Goal: Task Accomplishment & Management: Manage account settings

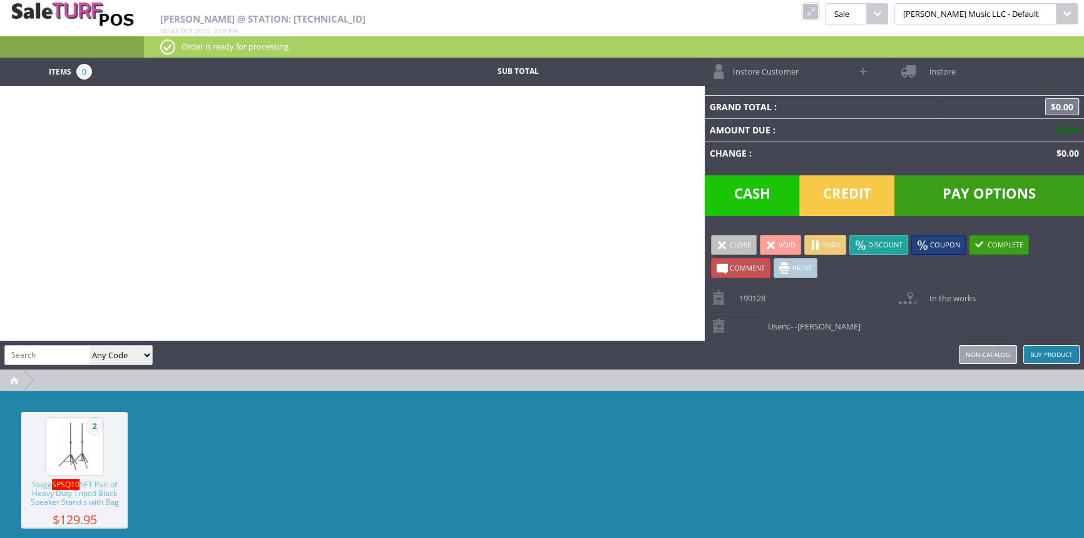
click at [819, 8] on link at bounding box center [810, 11] width 16 height 16
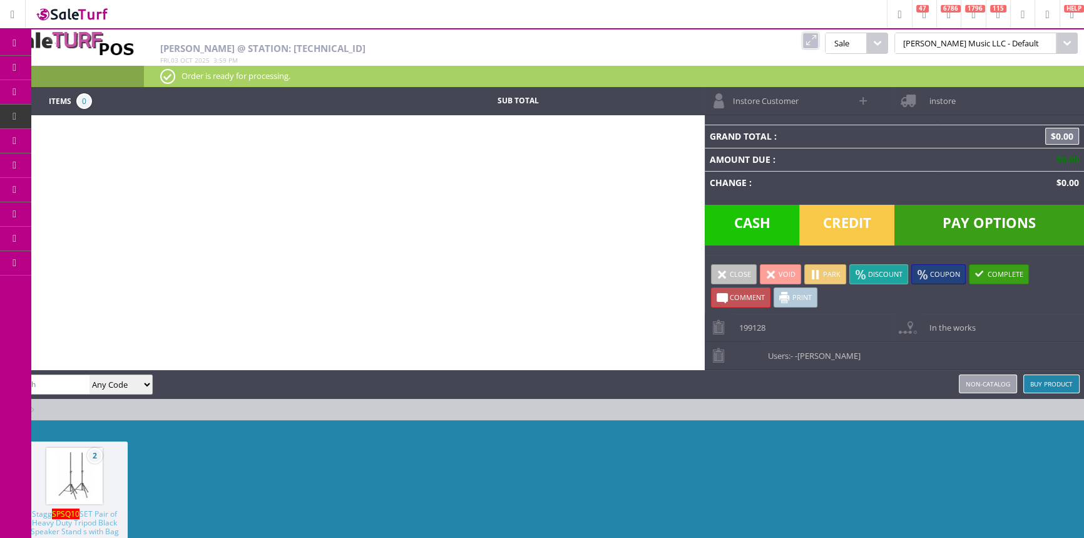
click at [105, 113] on span "POS Console" at bounding box center [105, 116] width 48 height 11
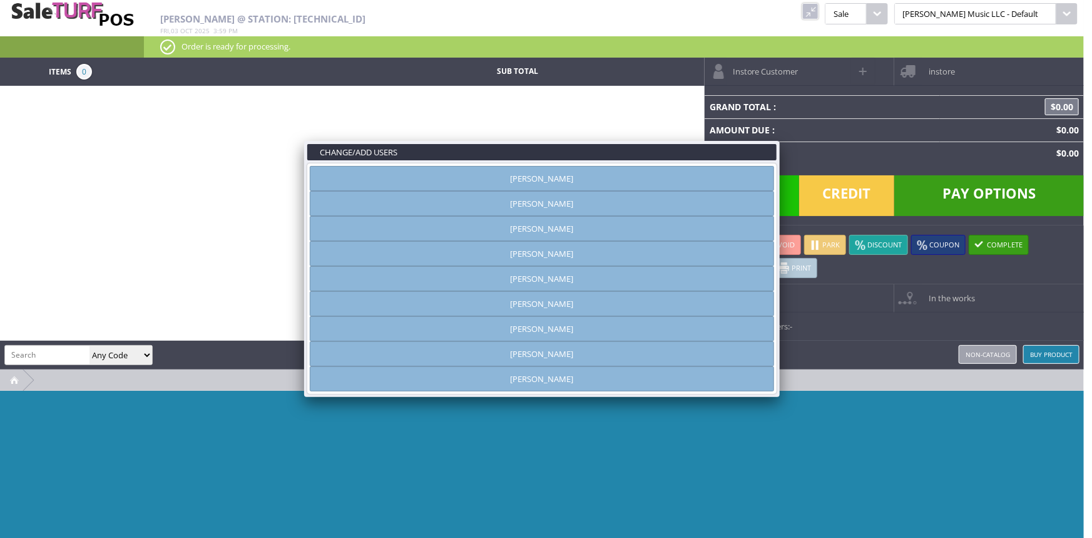
type input "[PERSON_NAME]"
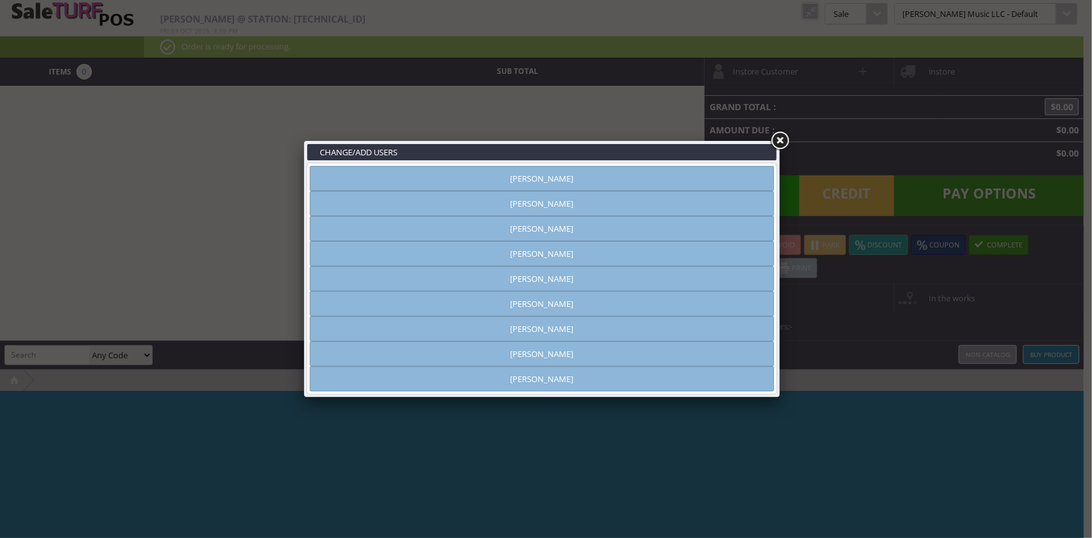
click at [707, 177] on link "[PERSON_NAME]" at bounding box center [542, 178] width 464 height 25
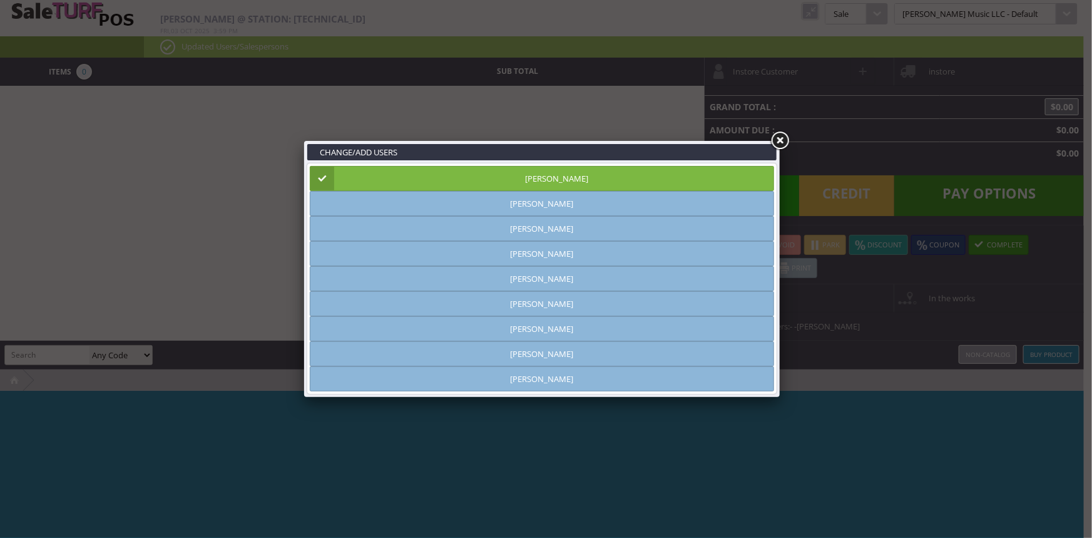
click at [777, 136] on link at bounding box center [780, 141] width 23 height 23
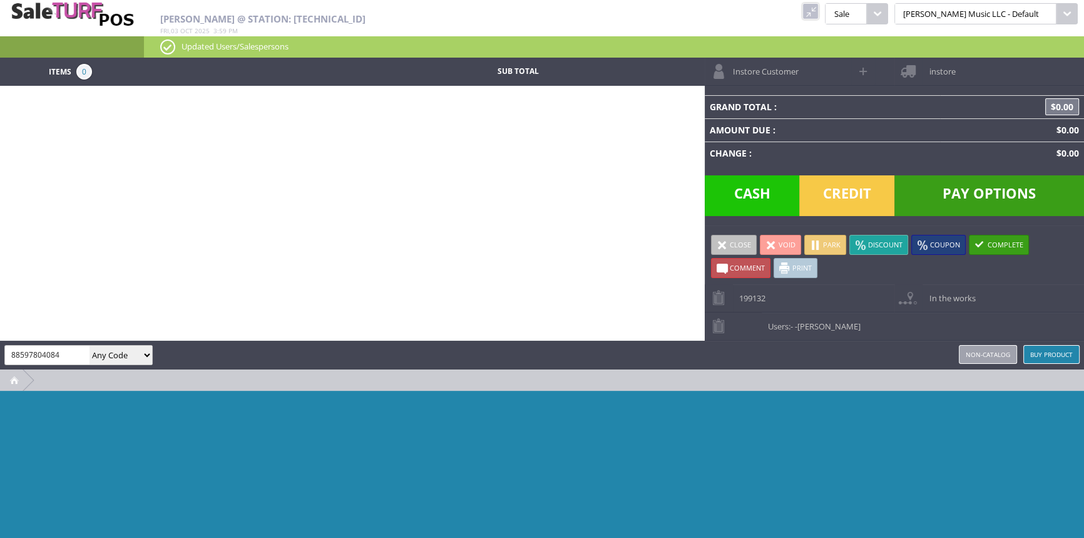
type input "885978040841"
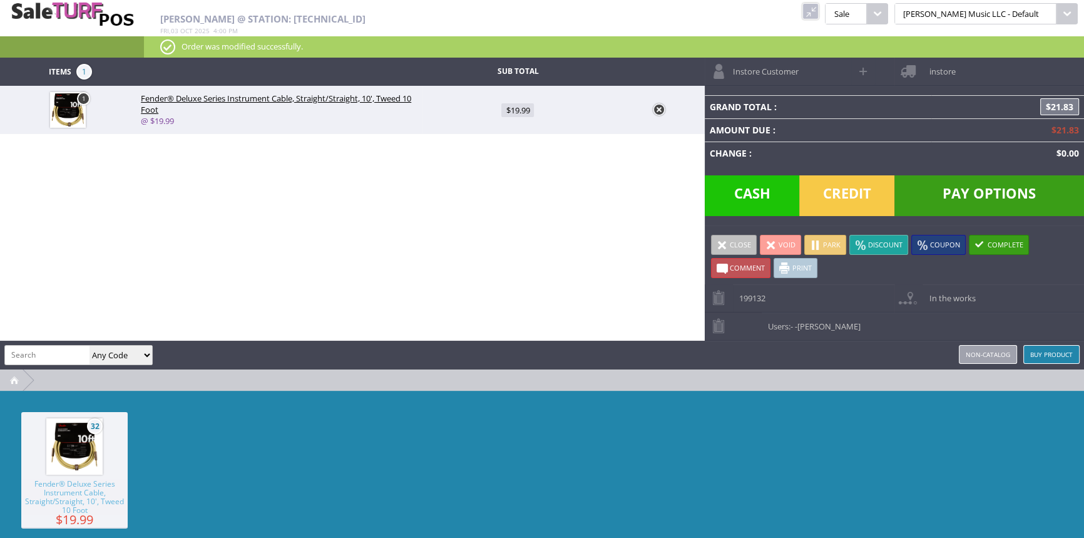
click at [993, 187] on span "Pay Options" at bounding box center [989, 195] width 190 height 41
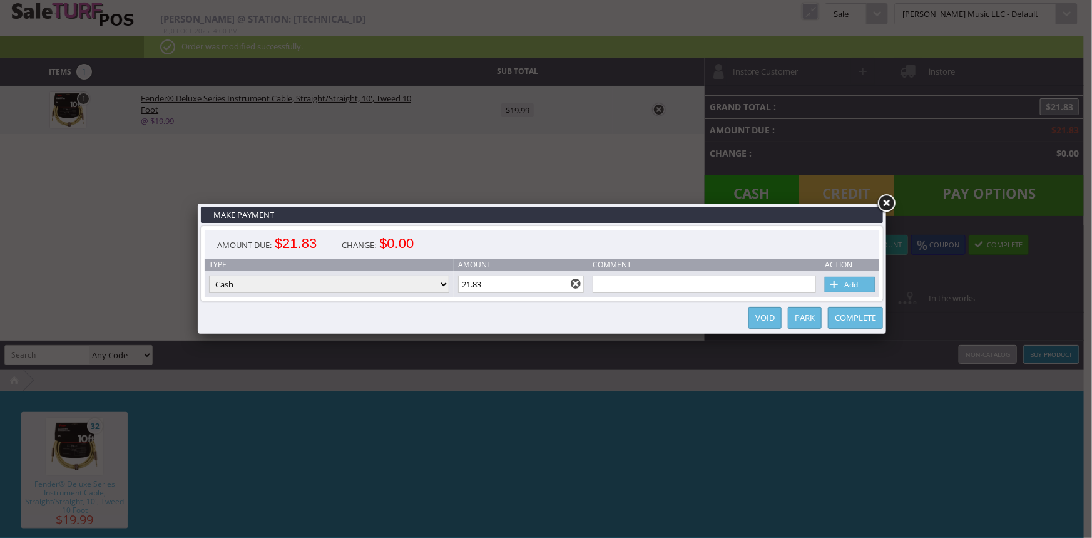
click at [856, 285] on link "Add" at bounding box center [850, 285] width 50 height 16
type input "0"
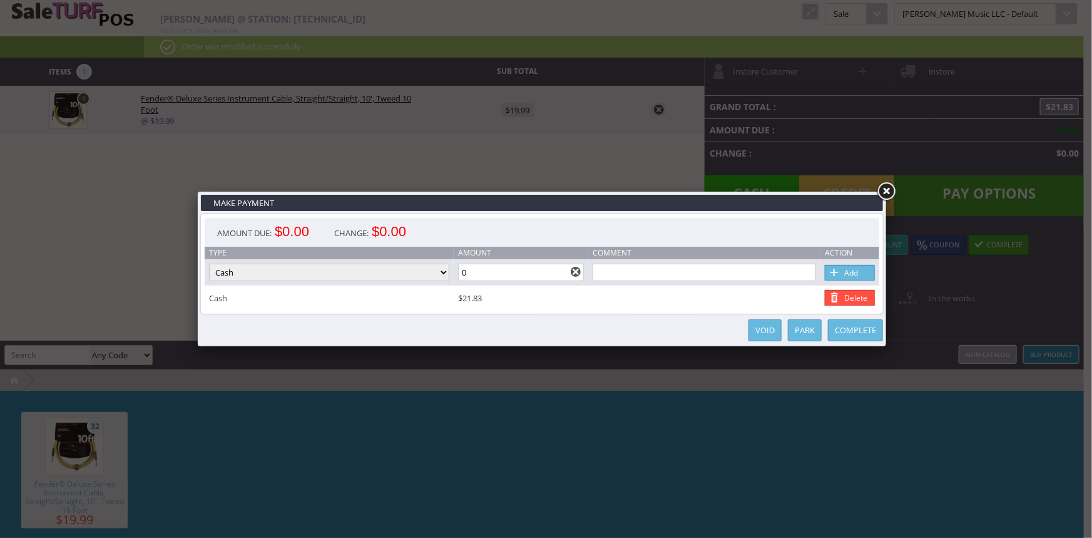
click at [853, 324] on link "Complete" at bounding box center [855, 330] width 55 height 22
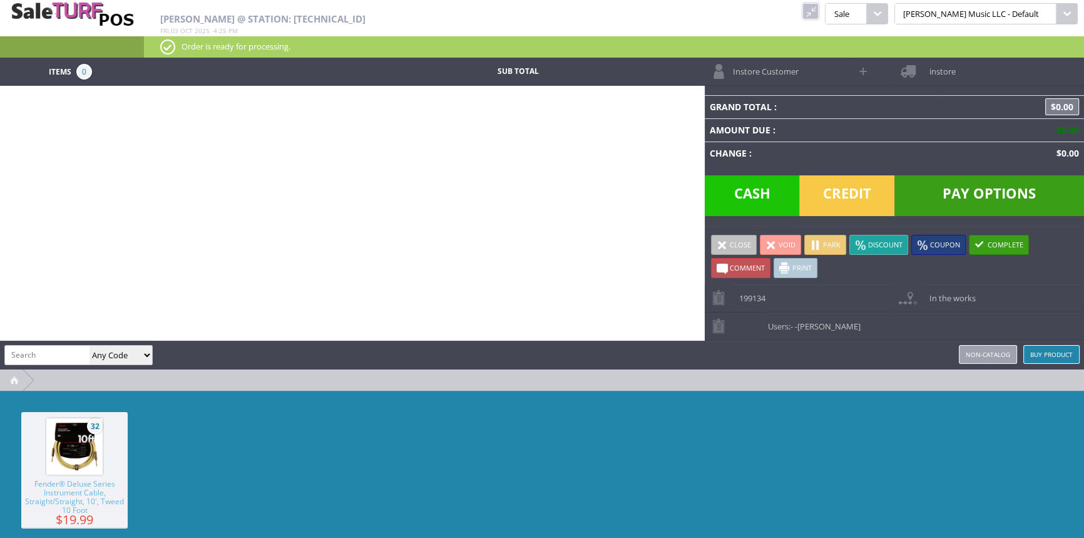
click at [819, 13] on link at bounding box center [810, 11] width 16 height 16
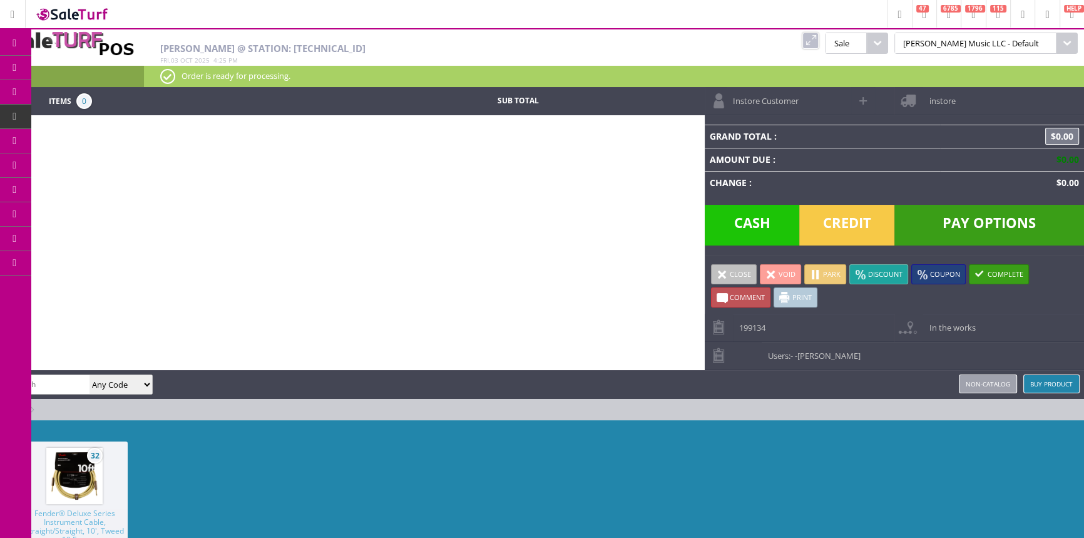
click at [94, 68] on span "Products" at bounding box center [91, 67] width 34 height 11
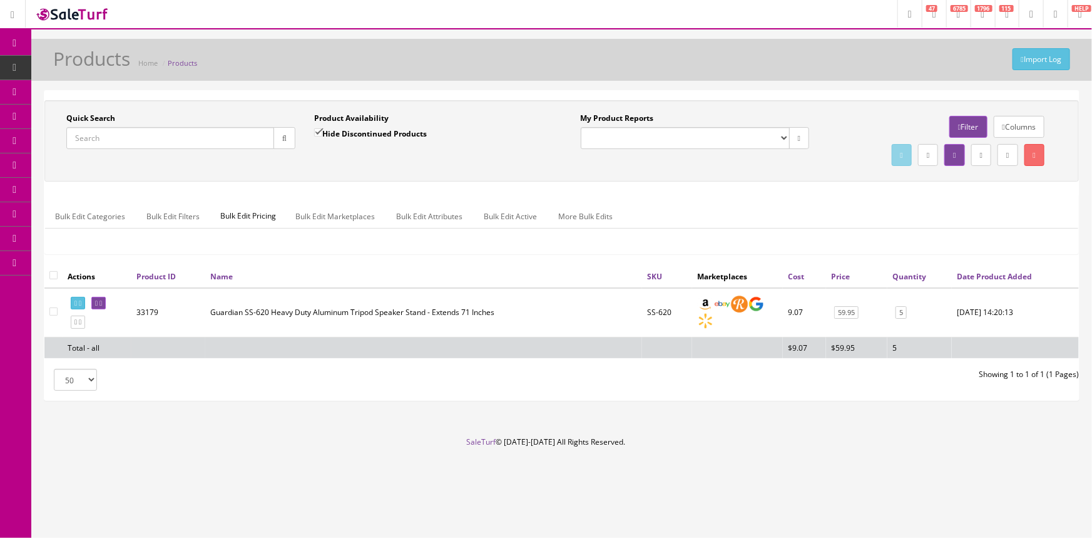
drag, startPoint x: 216, startPoint y: 138, endPoint x: 352, endPoint y: 170, distance: 140.1
click at [217, 138] on input "Quick Search" at bounding box center [170, 138] width 208 height 22
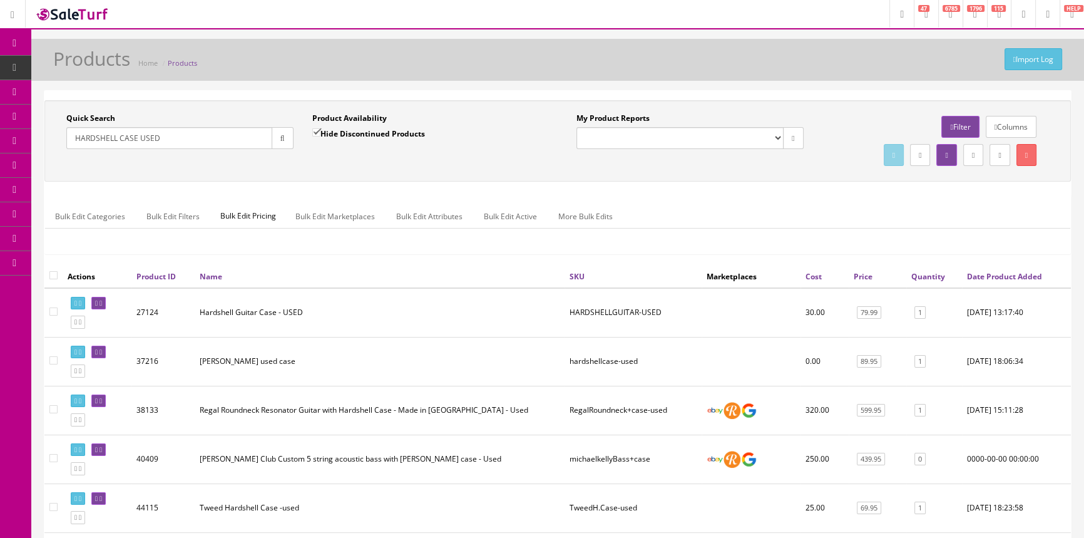
type input "HARDSHELL CASE USED"
click at [98, 300] on icon at bounding box center [96, 303] width 3 height 7
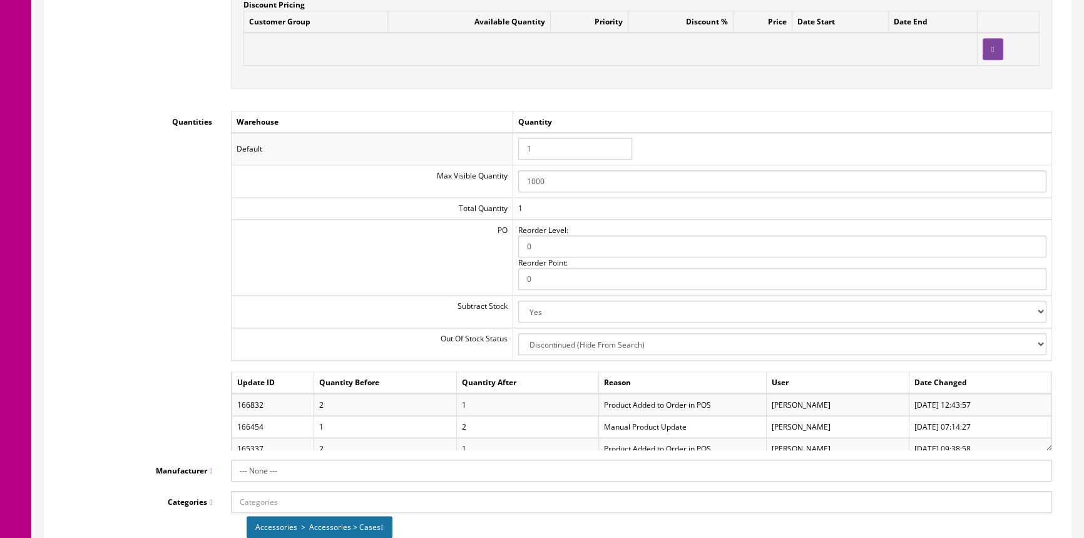
scroll to position [1308, 0]
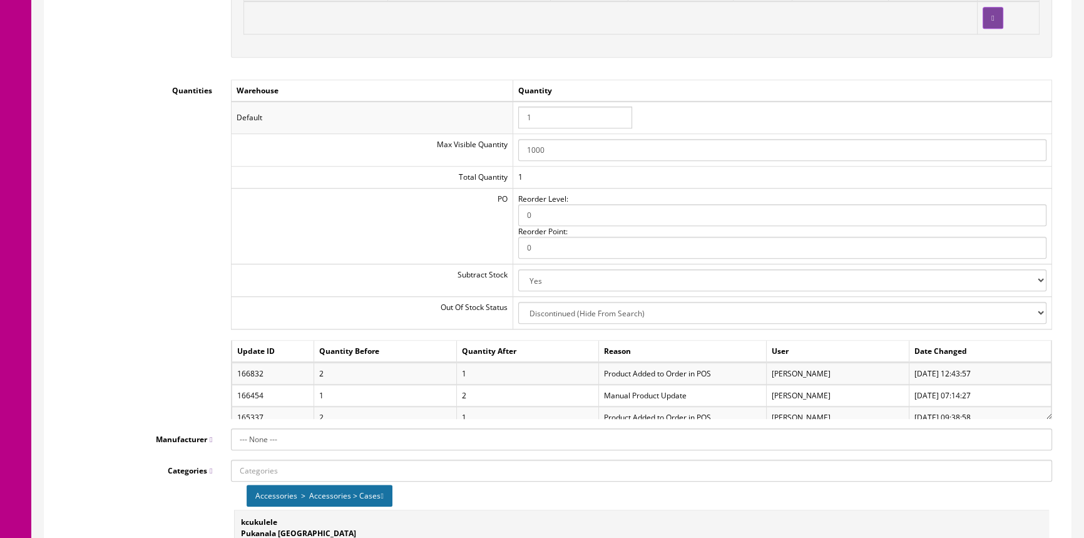
click at [544, 114] on input "1" at bounding box center [575, 117] width 114 height 22
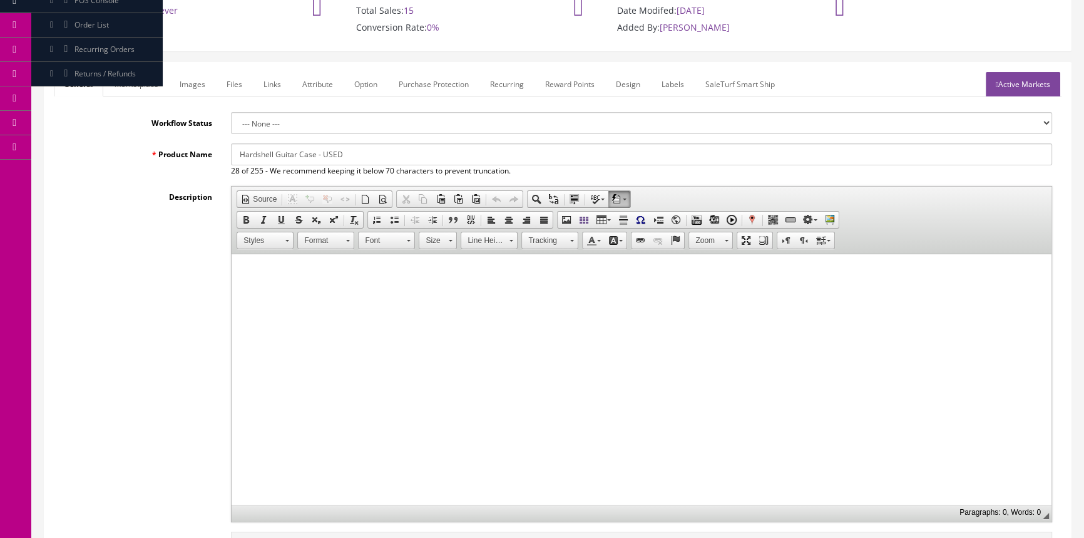
scroll to position [113, 0]
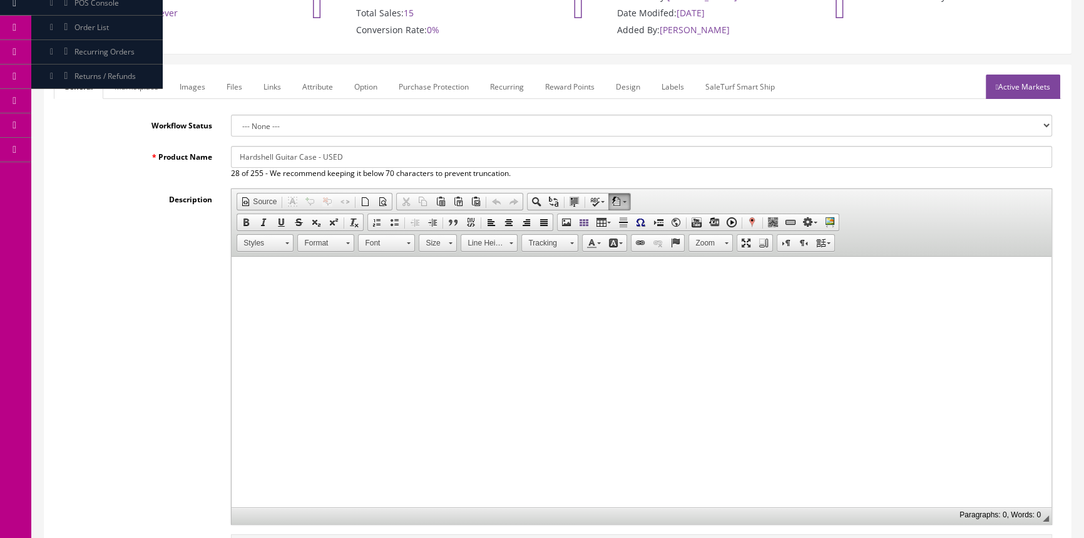
type input "9"
click at [675, 86] on link "Labels" at bounding box center [673, 86] width 43 height 24
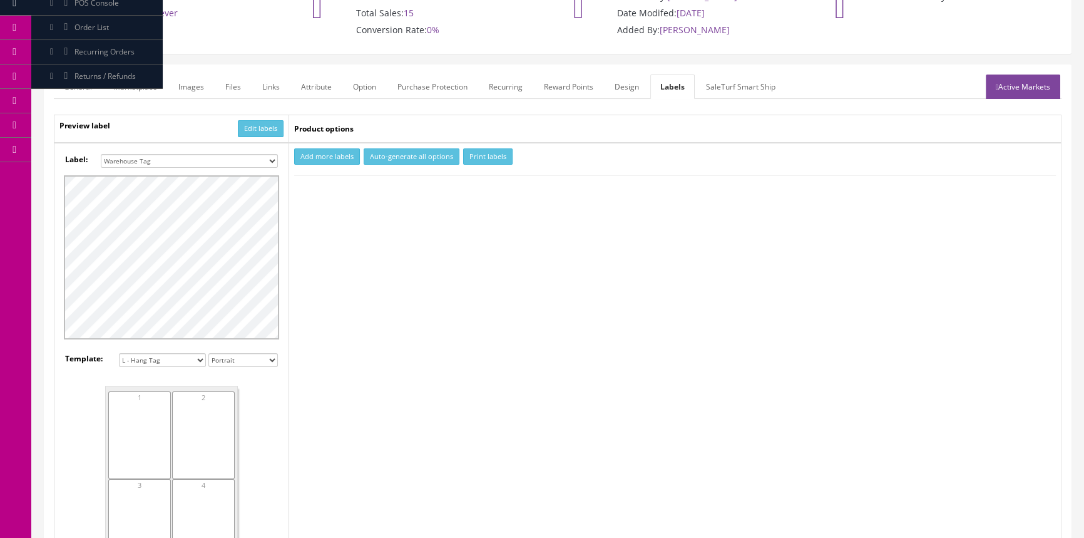
click at [250, 156] on select "Small Label 2 x 1 Label Shoe label 100 barcodes Dymo Label 2 X 1 Sticker Labels…" at bounding box center [189, 161] width 177 height 14
select select "16"
click at [101, 154] on select "Small Label 2 x 1 Label Shoe label 100 barcodes Dymo Label 2 X 1 Sticker Labels…" at bounding box center [189, 161] width 177 height 14
click at [312, 154] on button "Add more labels" at bounding box center [327, 156] width 66 height 17
type input "1"
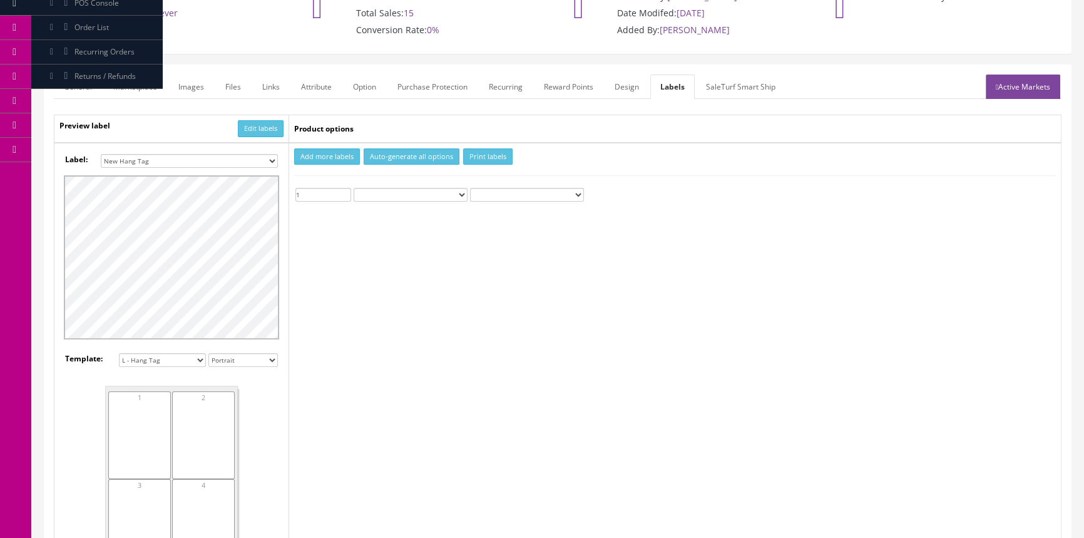
click at [347, 190] on input "1" at bounding box center [323, 195] width 56 height 14
click at [471, 154] on button "Print labels" at bounding box center [487, 156] width 49 height 17
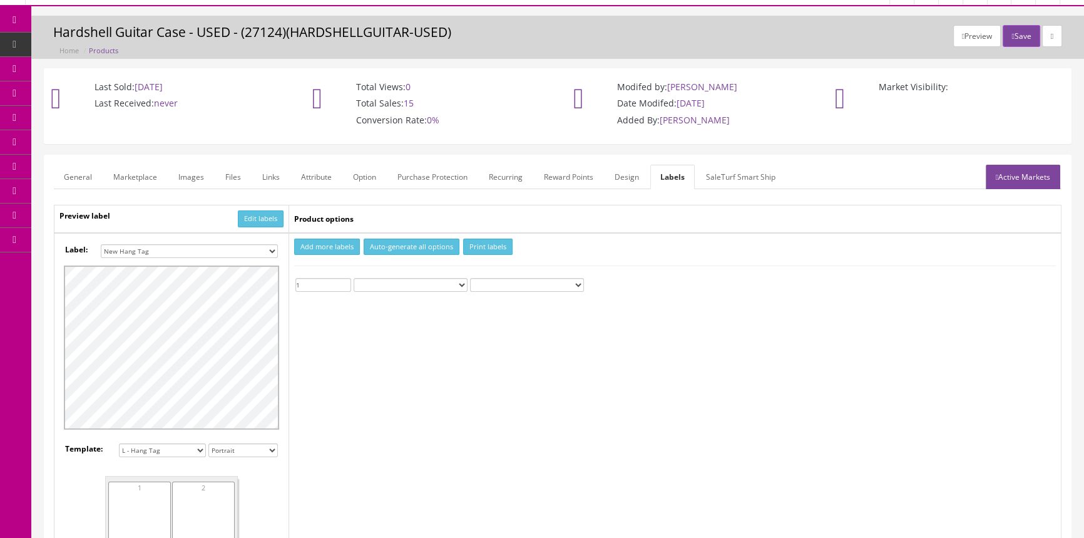
scroll to position [0, 0]
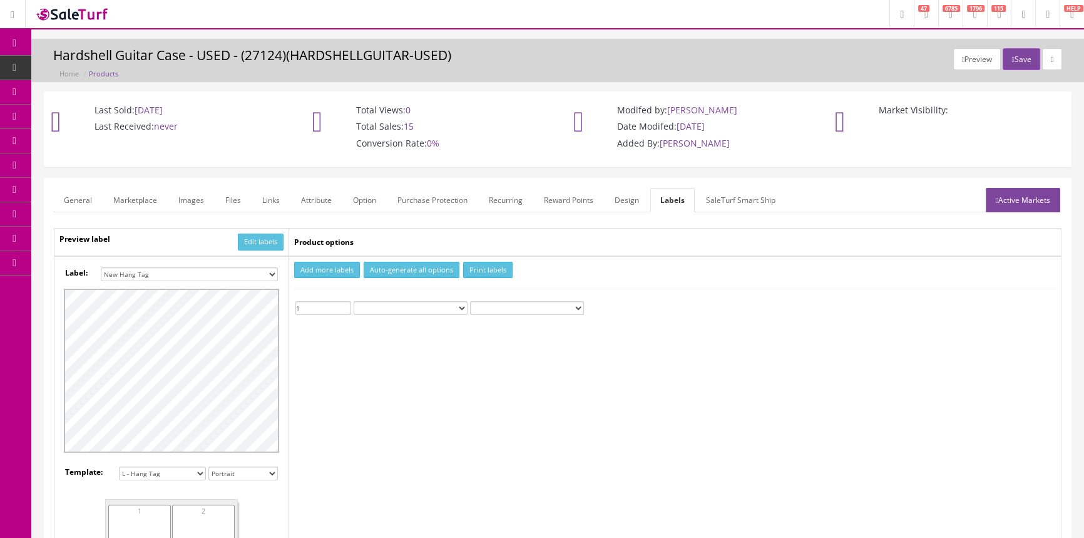
click at [89, 114] on span "POS Console" at bounding box center [96, 116] width 44 height 11
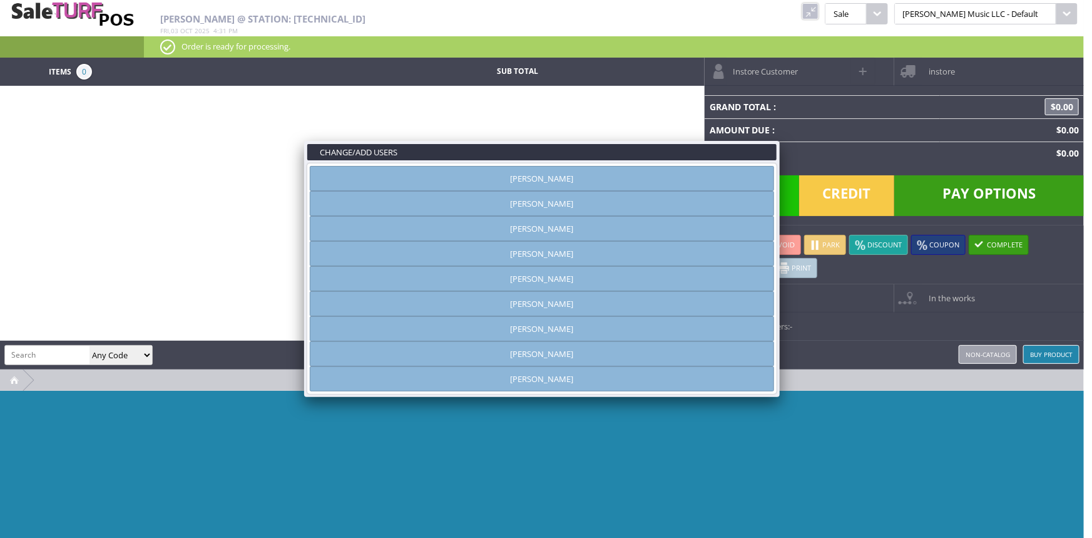
type input "[PERSON_NAME]"
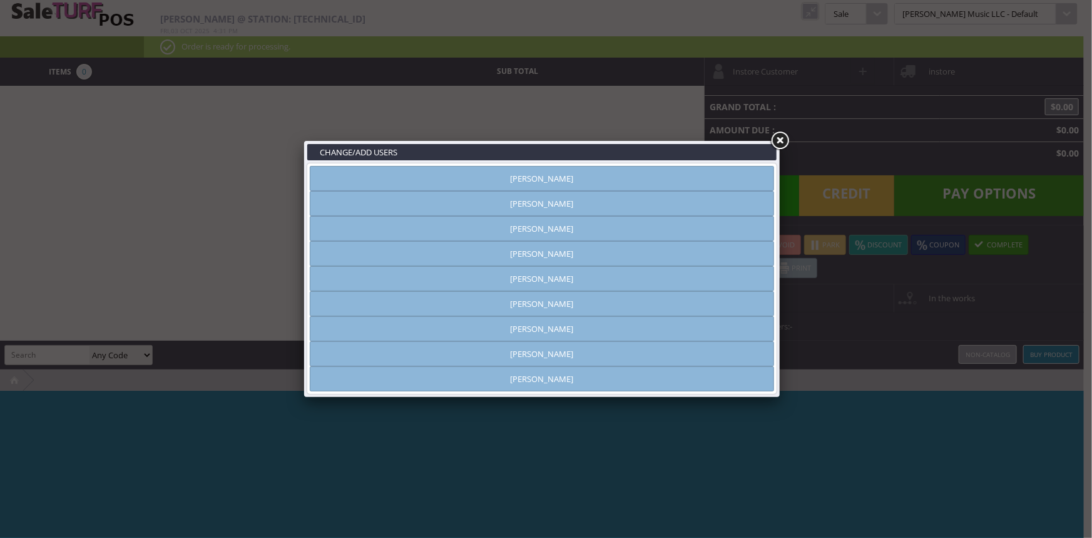
drag, startPoint x: 584, startPoint y: 178, endPoint x: 601, endPoint y: 169, distance: 19.3
click at [585, 178] on link "[PERSON_NAME]" at bounding box center [542, 178] width 464 height 25
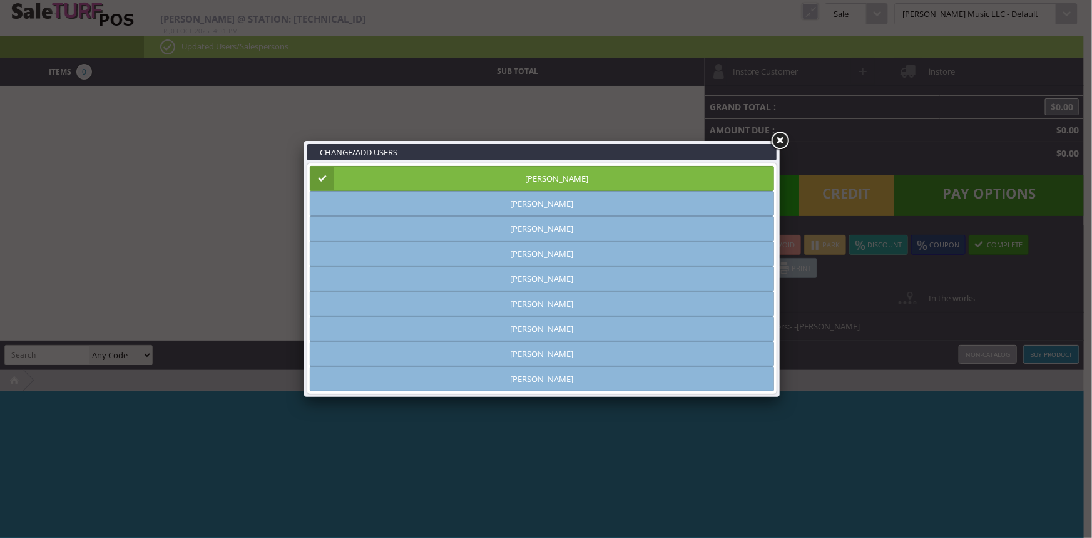
click at [774, 136] on link at bounding box center [780, 141] width 23 height 23
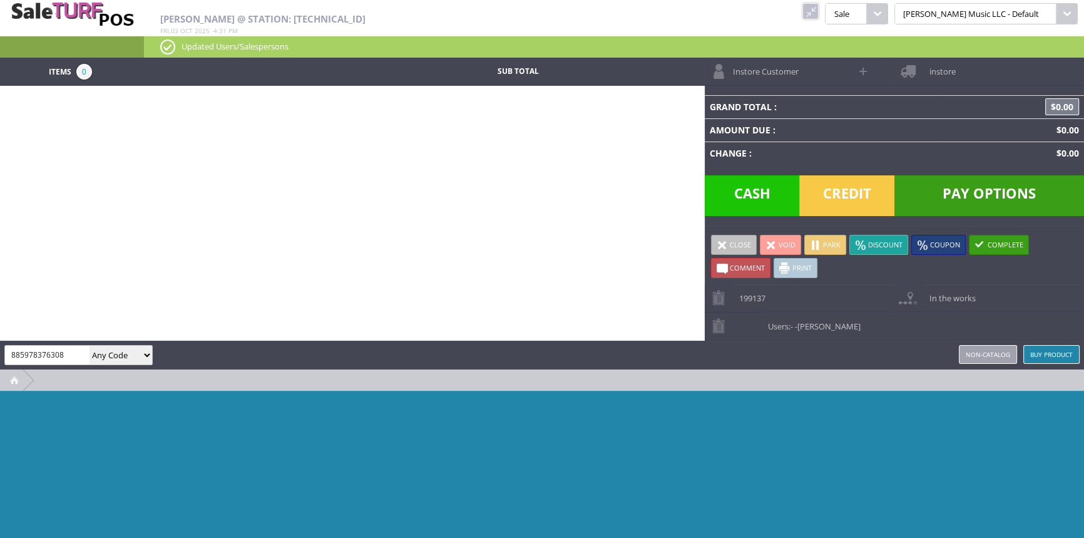
type input "885978376308"
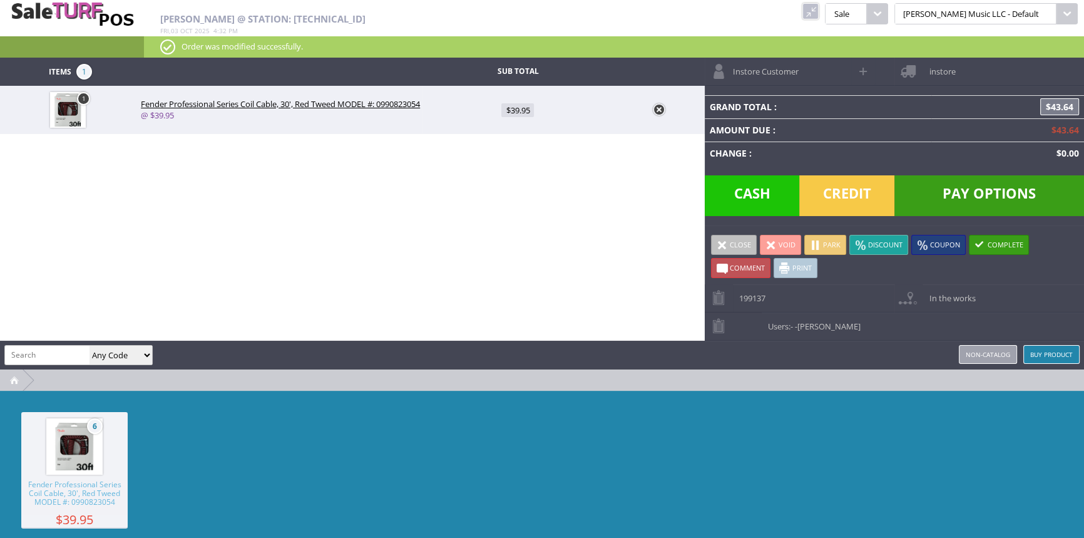
click at [1017, 188] on span "Pay Options" at bounding box center [989, 195] width 190 height 41
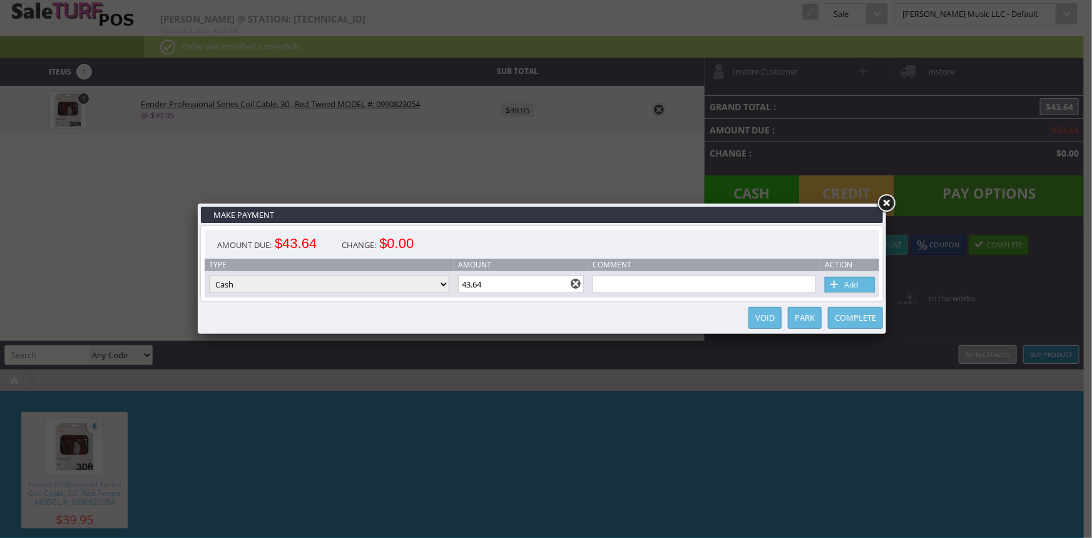
click at [859, 284] on link "Add" at bounding box center [850, 285] width 50 height 16
type input "0"
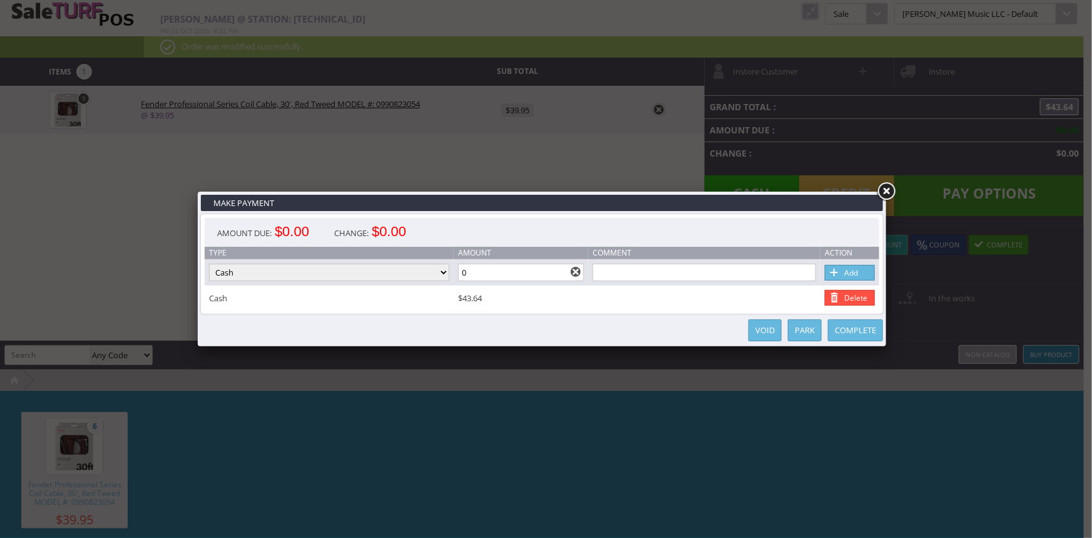
click at [862, 327] on link "Complete" at bounding box center [855, 330] width 55 height 22
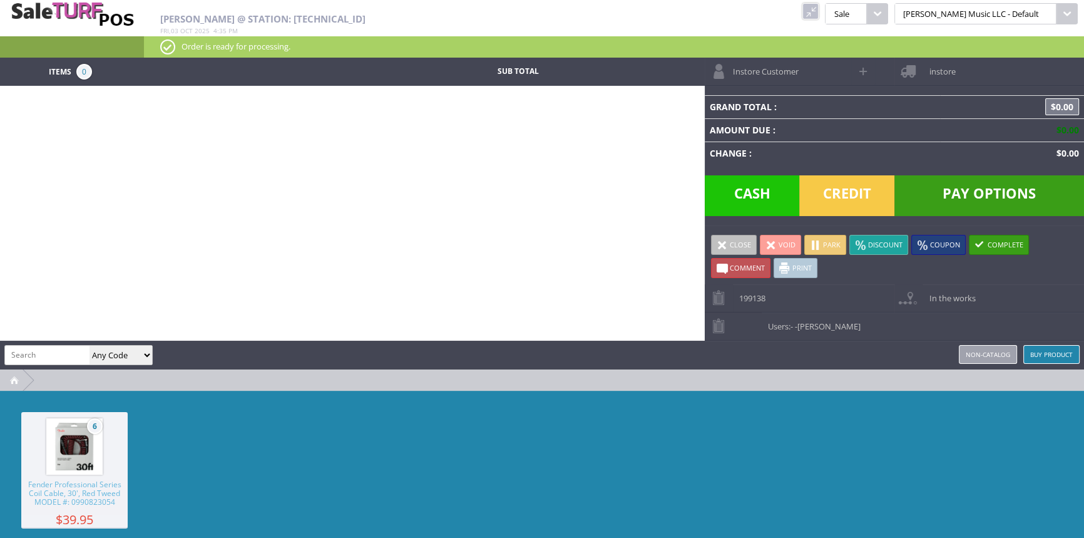
click at [819, 8] on link at bounding box center [810, 11] width 16 height 16
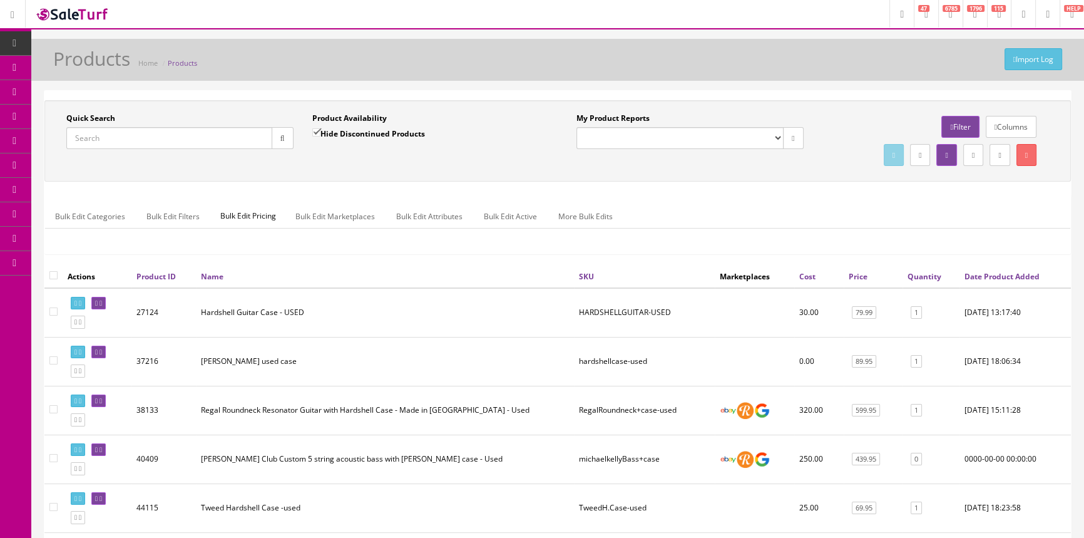
click at [223, 138] on input "Quick Search" at bounding box center [169, 138] width 206 height 22
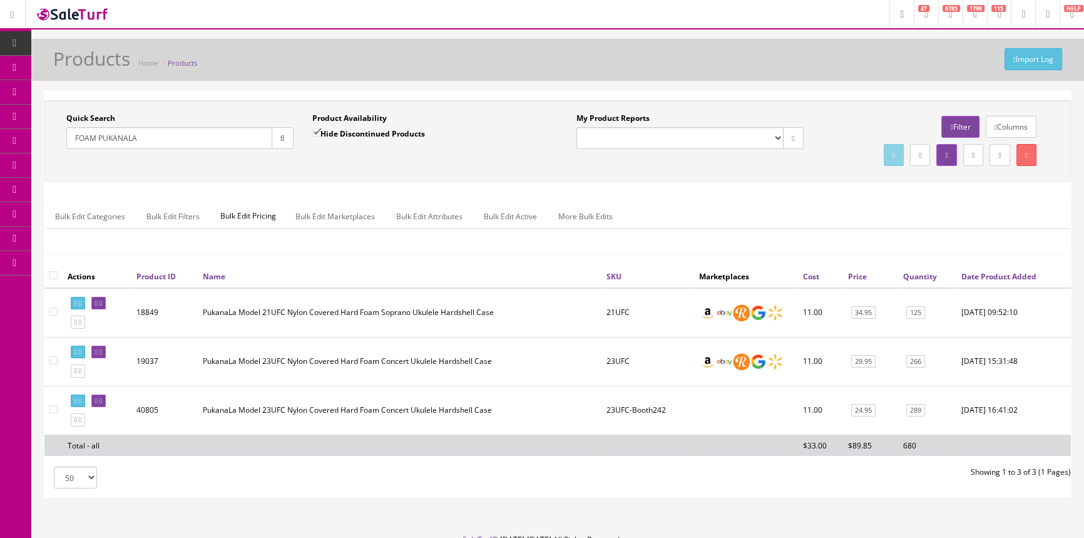
click at [148, 145] on input "FOAM PUKANALA" at bounding box center [169, 138] width 206 height 22
click at [148, 146] on input "FOAM PUKANALA" at bounding box center [169, 138] width 206 height 22
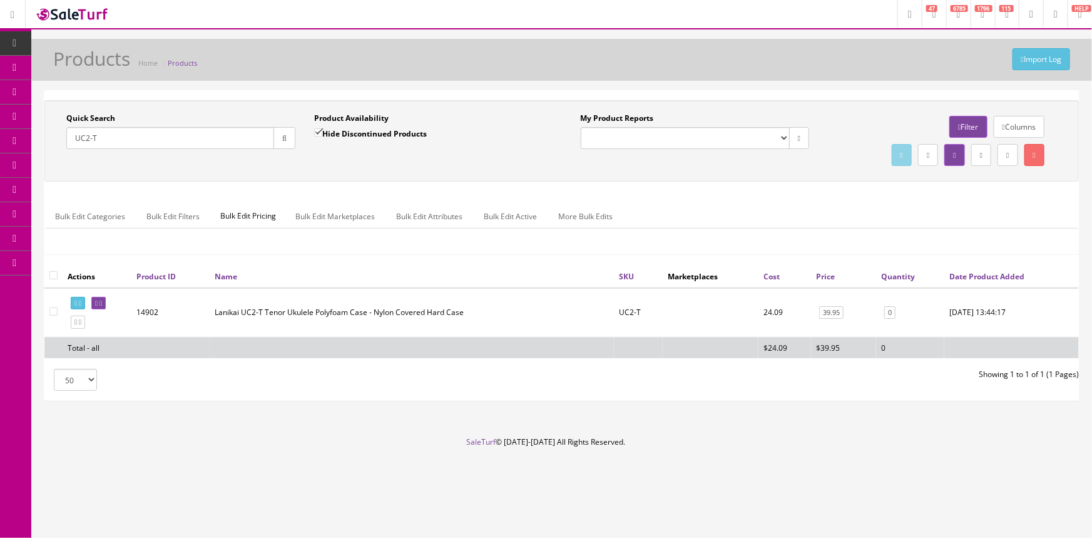
type input "UC2-T"
click at [369, 316] on td "Lanikai UC2-T Tenor Ukulele Polyfoam Case - Nylon Covered Hard Case" at bounding box center [412, 312] width 404 height 49
click at [378, 309] on td "Lanikai UC2-T Tenor Ukulele Polyfoam Case - Nylon Covered Hard Case" at bounding box center [412, 312] width 404 height 49
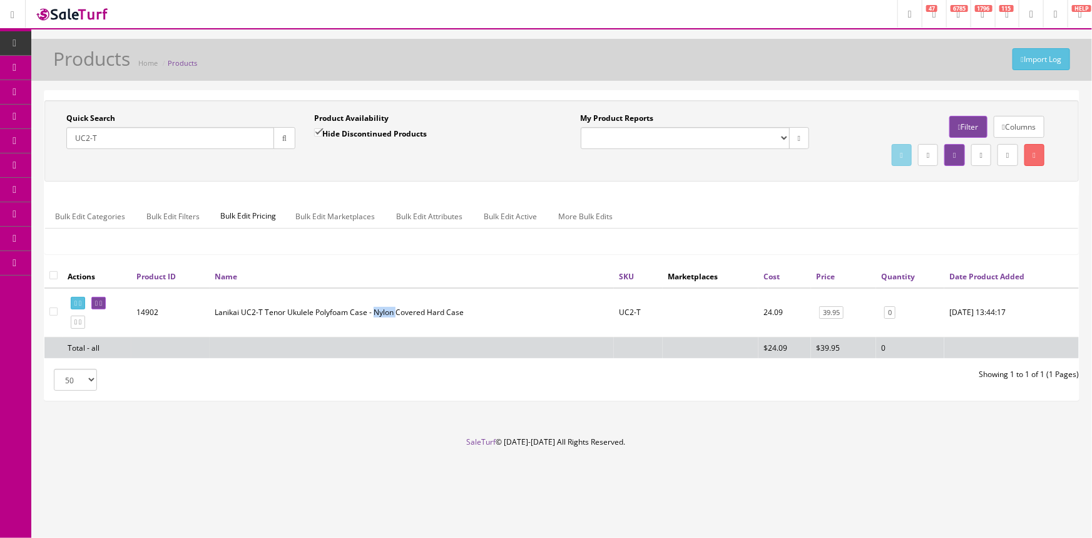
click at [378, 309] on td "Lanikai UC2-T Tenor Ukulele Polyfoam Case - Nylon Covered Hard Case" at bounding box center [412, 312] width 404 height 49
click at [382, 314] on td "Lanikai UC2-T Tenor Ukulele Polyfoam Case - Nylon Covered Hard Case" at bounding box center [412, 312] width 404 height 49
click at [388, 314] on td "Lanikai UC2-T Tenor Ukulele Polyfoam Case - Nylon Covered Hard Case" at bounding box center [412, 312] width 404 height 49
click at [404, 313] on td "Lanikai UC2-T Tenor Ukulele Polyfoam Case - Nylon Covered Hard Case" at bounding box center [412, 312] width 404 height 49
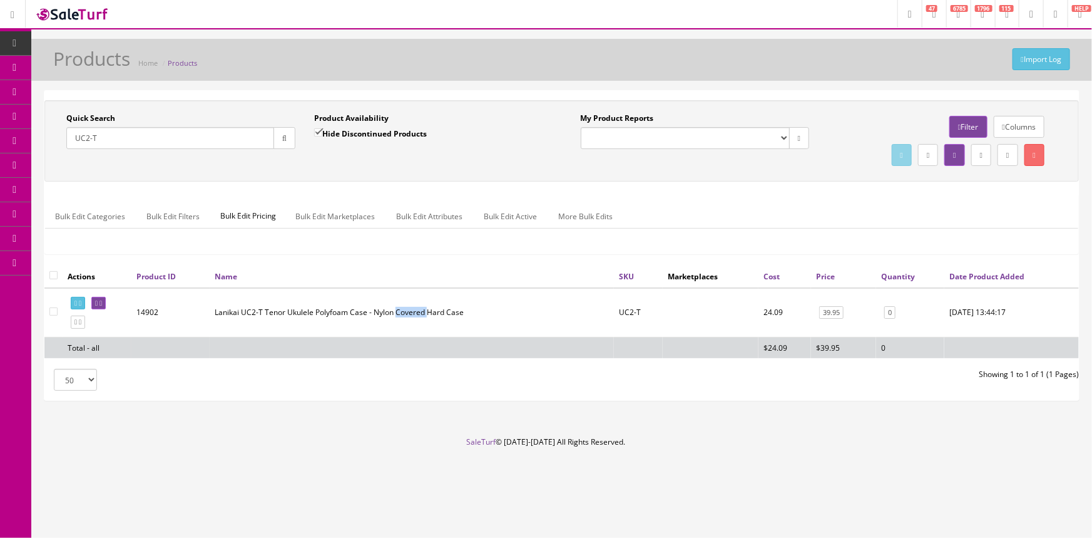
click at [404, 313] on td "Lanikai UC2-T Tenor Ukulele Polyfoam Case - Nylon Covered Hard Case" at bounding box center [412, 312] width 404 height 49
click at [431, 315] on td "Lanikai UC2-T Tenor Ukulele Polyfoam Case - Nylon Covered Hard Case" at bounding box center [412, 312] width 404 height 49
click at [457, 304] on td "Lanikai UC2-T Tenor Ukulele Polyfoam Case - Nylon Covered Hard Case" at bounding box center [412, 312] width 404 height 49
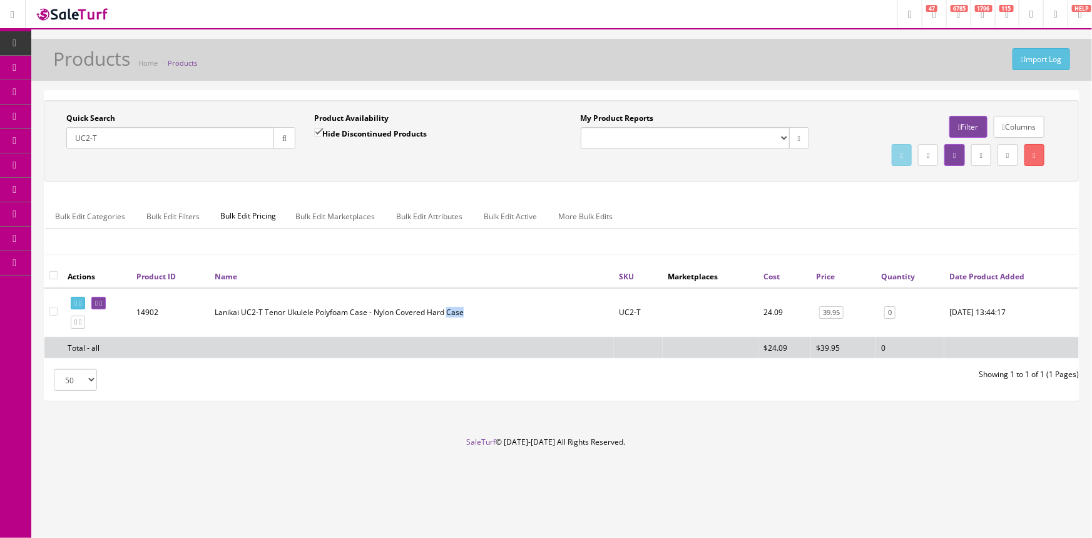
click at [456, 311] on td "Lanikai UC2-T Tenor Ukulele Polyfoam Case - Nylon Covered Hard Case" at bounding box center [412, 312] width 404 height 49
click at [416, 310] on td "Lanikai UC2-T Tenor Ukulele Polyfoam Case - Nylon Covered Hard Case" at bounding box center [412, 312] width 404 height 49
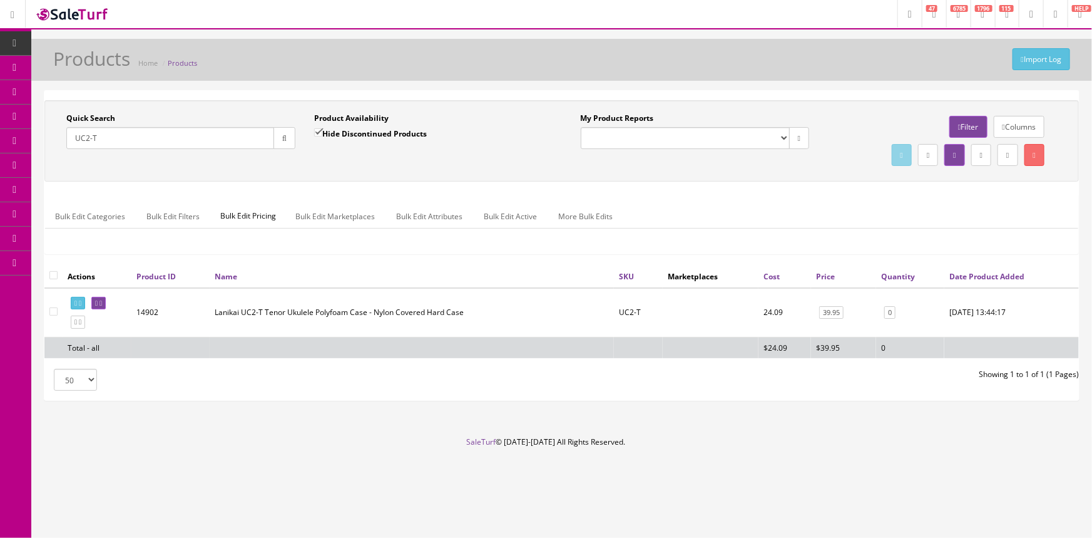
click at [131, 139] on input "UC2-T" at bounding box center [170, 138] width 208 height 22
click at [132, 141] on input "Quick Search" at bounding box center [170, 138] width 208 height 22
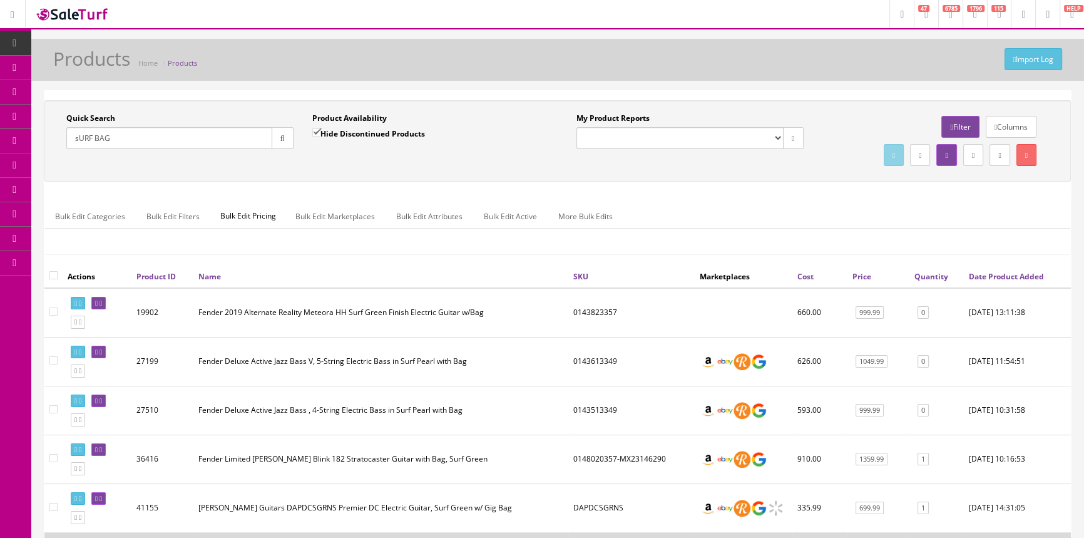
click at [131, 146] on input "sURF BAG" at bounding box center [169, 138] width 206 height 22
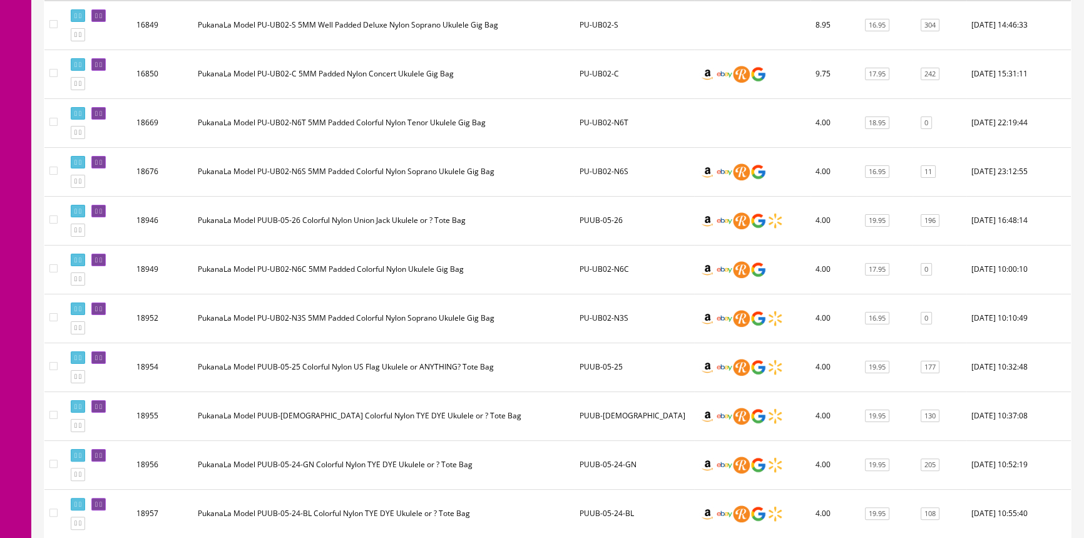
scroll to position [341, 0]
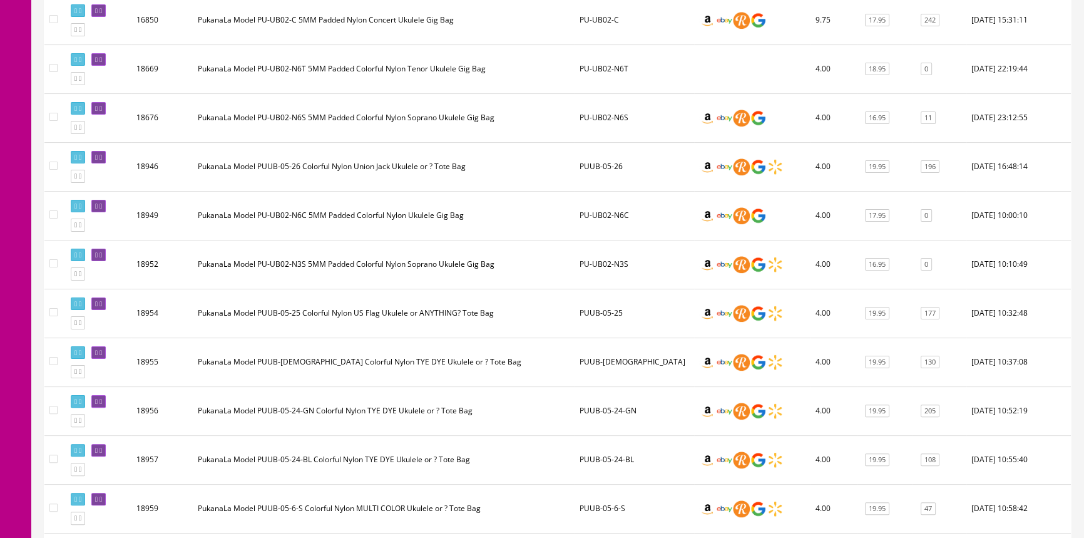
click at [342, 265] on td "PukanaLa Model PU-UB02-N3S 5MM Padded Colorful Nylon Soprano Ukulele Gig Bag" at bounding box center [384, 264] width 382 height 49
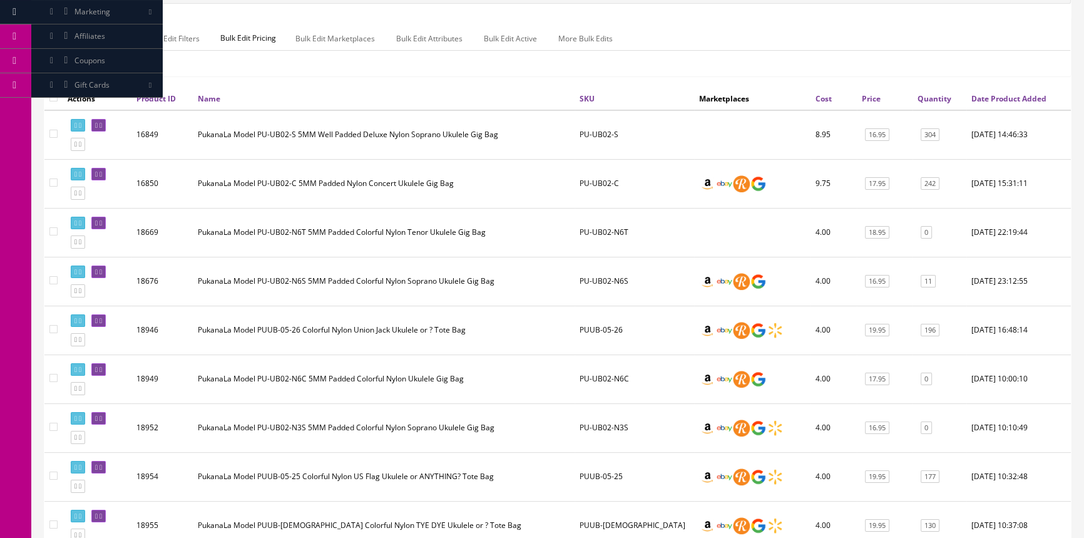
scroll to position [0, 0]
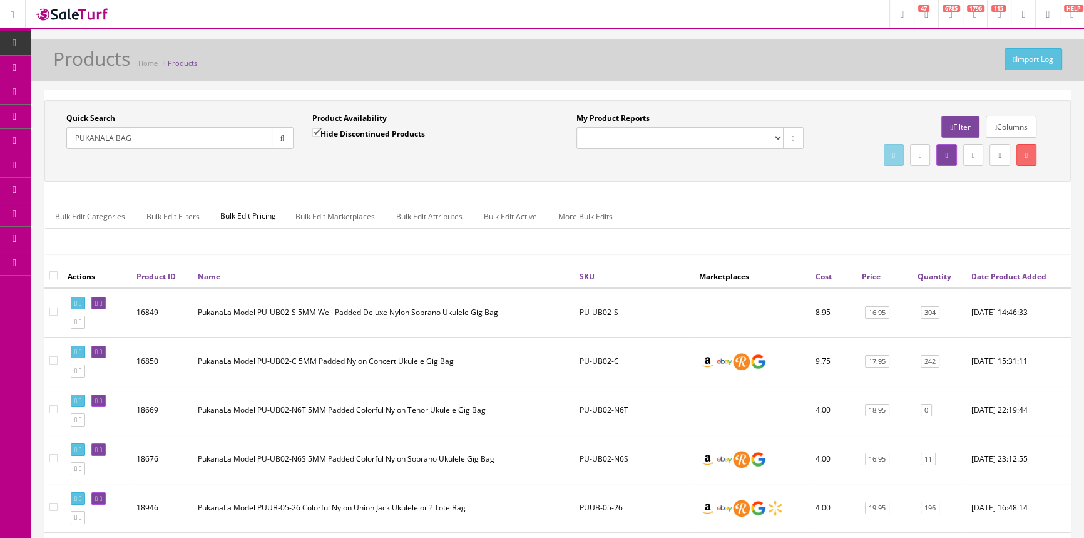
drag, startPoint x: 175, startPoint y: 136, endPoint x: 58, endPoint y: 136, distance: 117.1
click at [58, 136] on div "Quick Search PUKANALA BAG Date From" at bounding box center [180, 136] width 246 height 46
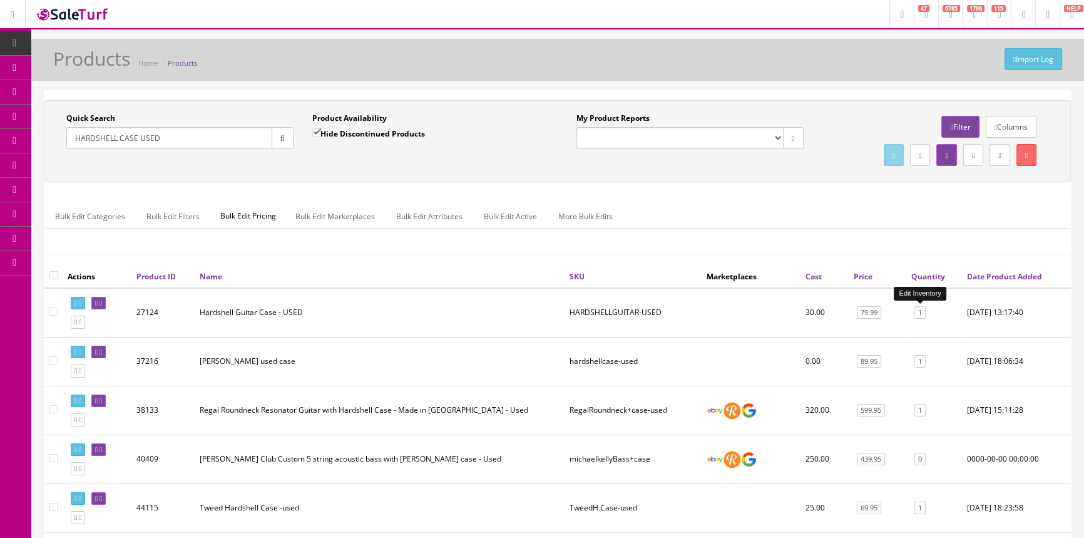
type input "HARDSHELL CASE USED"
click at [920, 315] on link "1" at bounding box center [920, 312] width 11 height 13
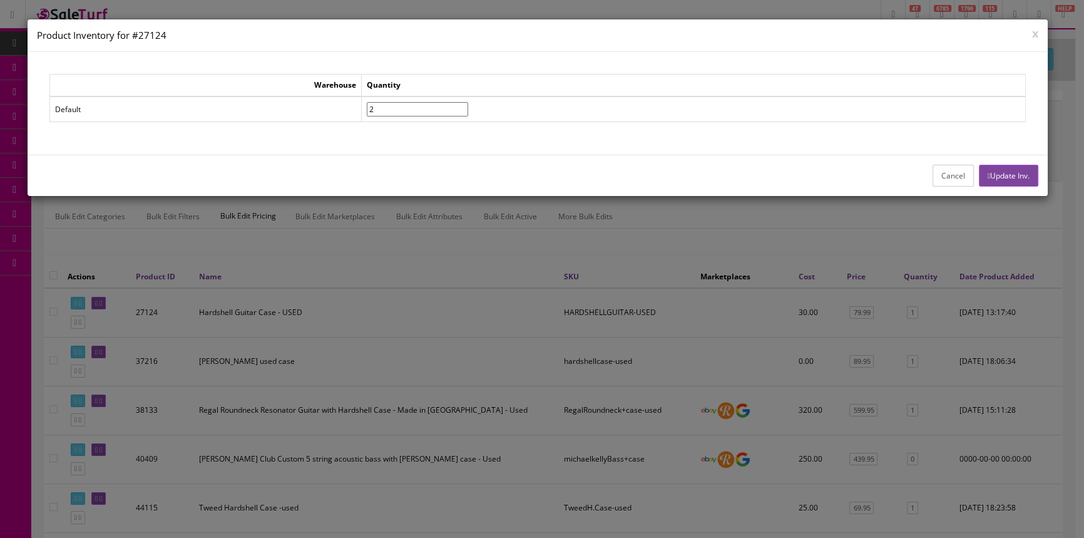
click at [468, 106] on input"] "2" at bounding box center [417, 109] width 101 height 14
click at [468, 106] on input"] "3" at bounding box center [417, 109] width 101 height 14
click at [468, 106] on input"] "4" at bounding box center [417, 109] width 101 height 14
click at [468, 106] on input"] "5" at bounding box center [417, 109] width 101 height 14
click at [468, 106] on input"] "6" at bounding box center [417, 109] width 101 height 14
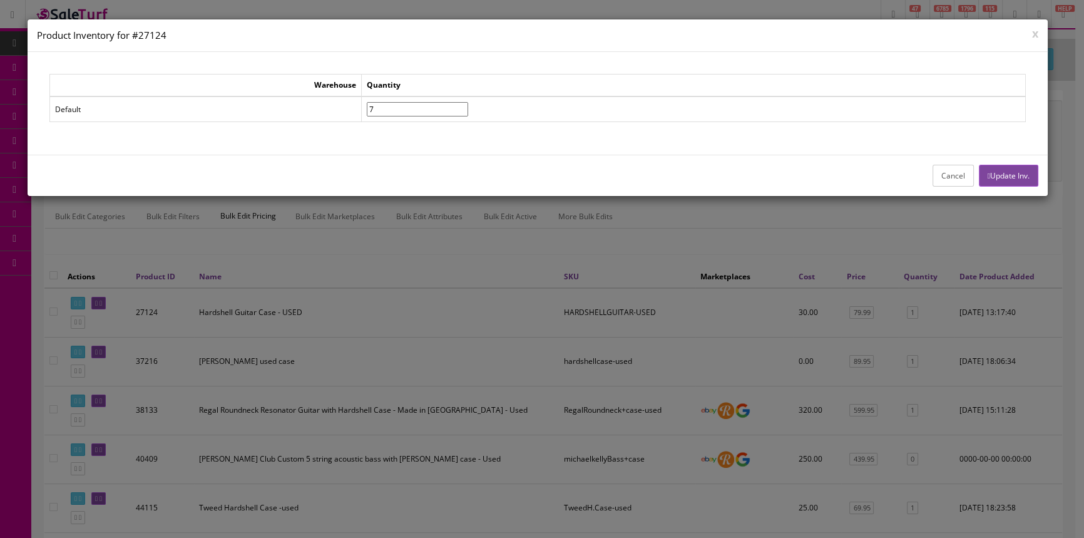
click at [468, 106] on input"] "7" at bounding box center [417, 109] width 101 height 14
click at [468, 106] on input"] "8" at bounding box center [417, 109] width 101 height 14
type input"] "9"
click at [468, 106] on input"] "9" at bounding box center [417, 109] width 101 height 14
click at [1002, 174] on button "Update Inv." at bounding box center [1008, 176] width 59 height 22
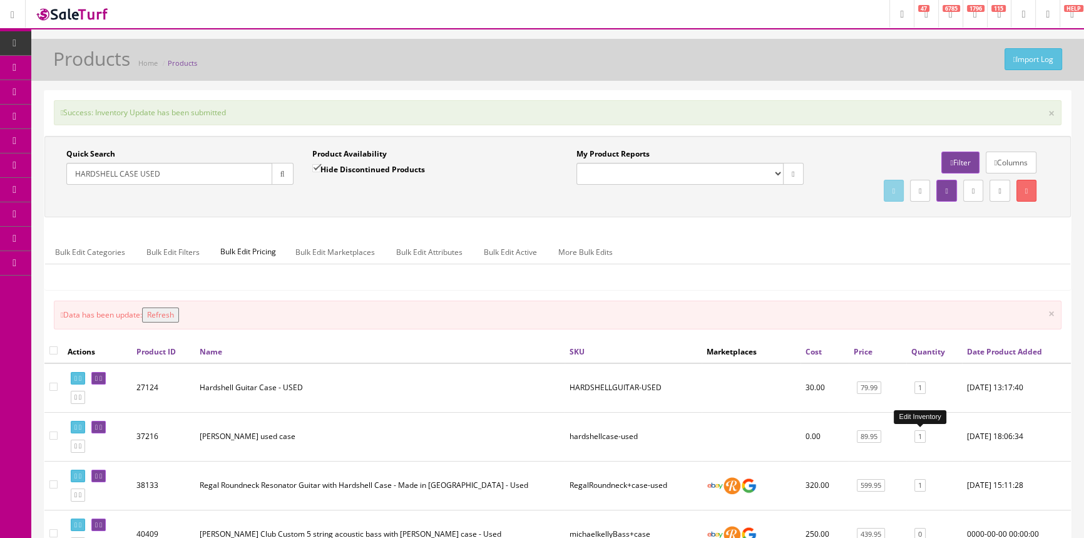
click at [923, 433] on link "1" at bounding box center [920, 436] width 11 height 13
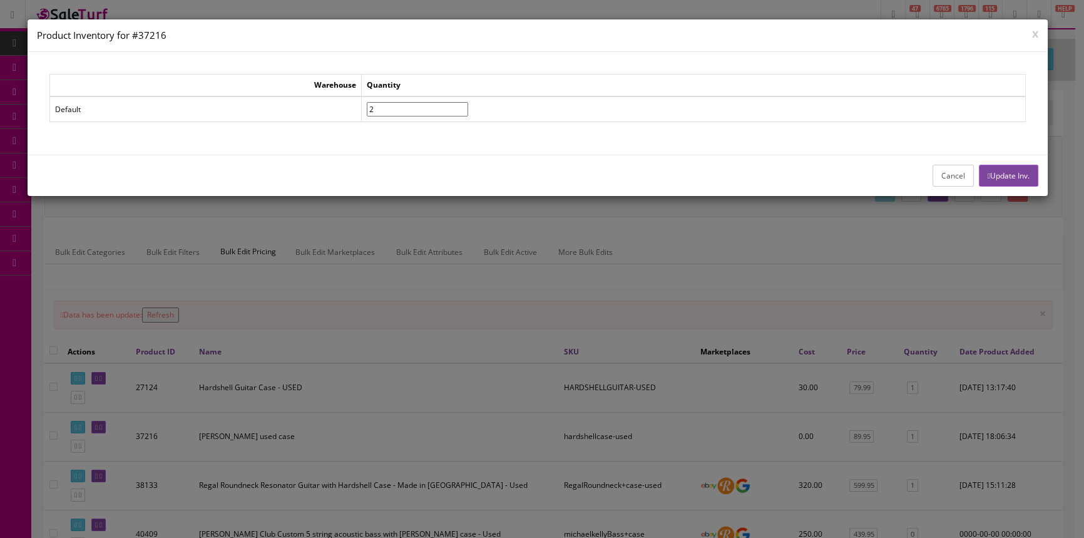
click at [468, 104] on input"] "2" at bounding box center [417, 109] width 101 height 14
click at [468, 104] on input"] "3" at bounding box center [417, 109] width 101 height 14
type input"] "4"
click at [468, 104] on input"] "4" at bounding box center [417, 109] width 101 height 14
click at [984, 168] on button "Update Inv." at bounding box center [1008, 176] width 59 height 22
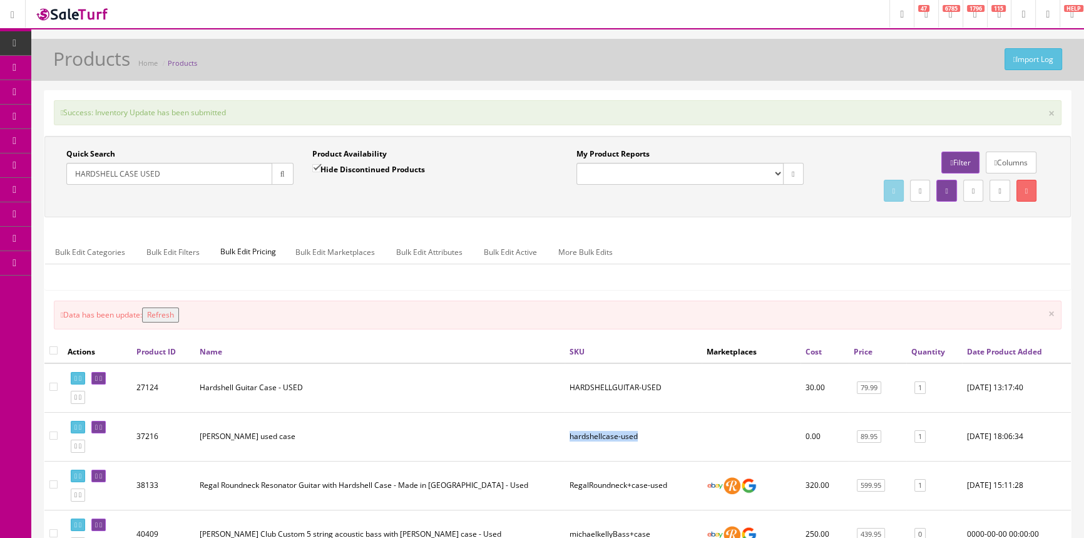
drag, startPoint x: 570, startPoint y: 434, endPoint x: 646, endPoint y: 438, distance: 75.8
click at [646, 438] on td "hardshellcase-used" at bounding box center [633, 436] width 137 height 49
copy td "hardshellcase-used"
click at [175, 313] on button "Refresh" at bounding box center [160, 314] width 37 height 15
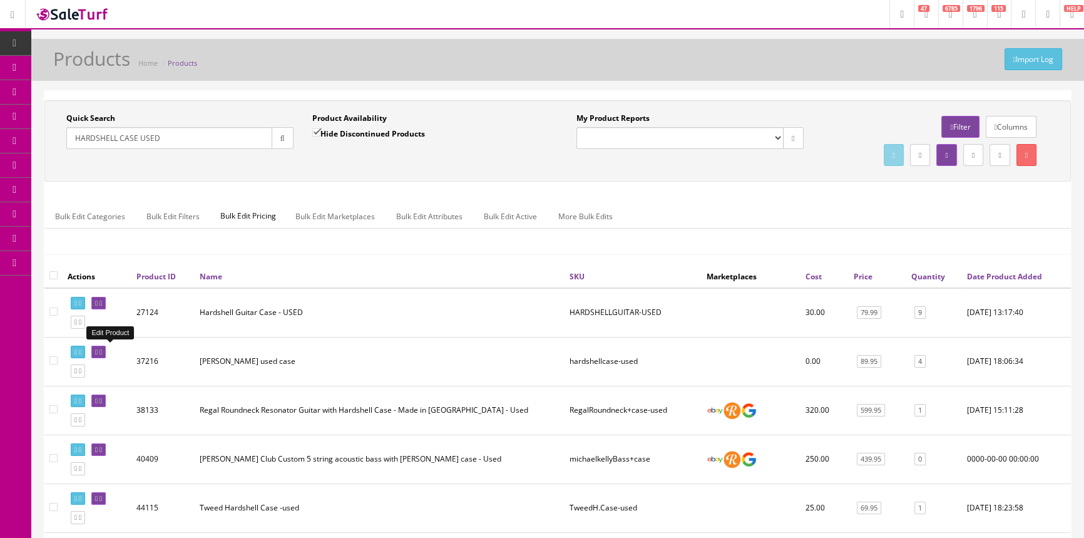
click at [102, 352] on link at bounding box center [98, 352] width 14 height 13
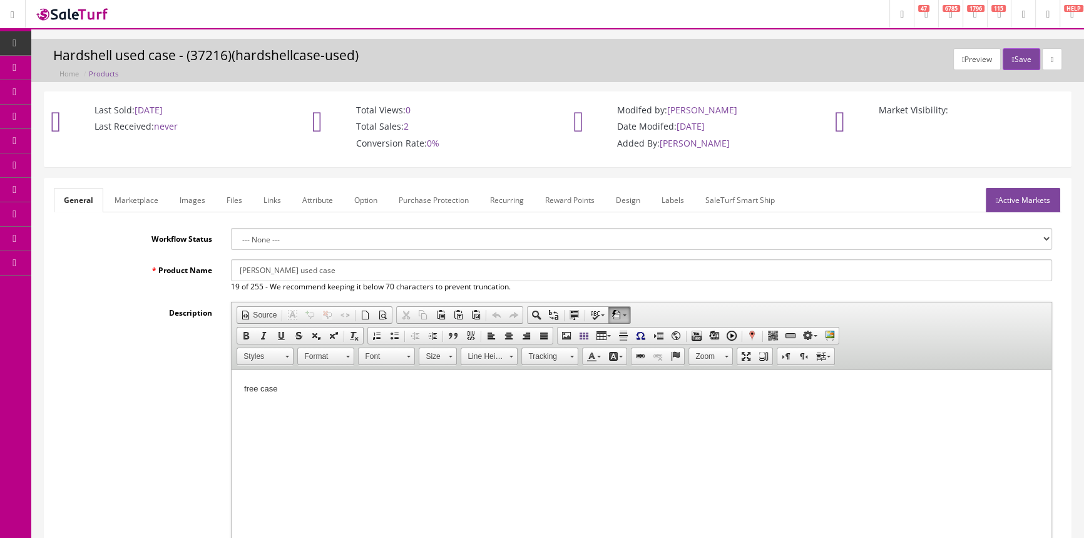
click at [666, 200] on link "Labels" at bounding box center [673, 200] width 43 height 24
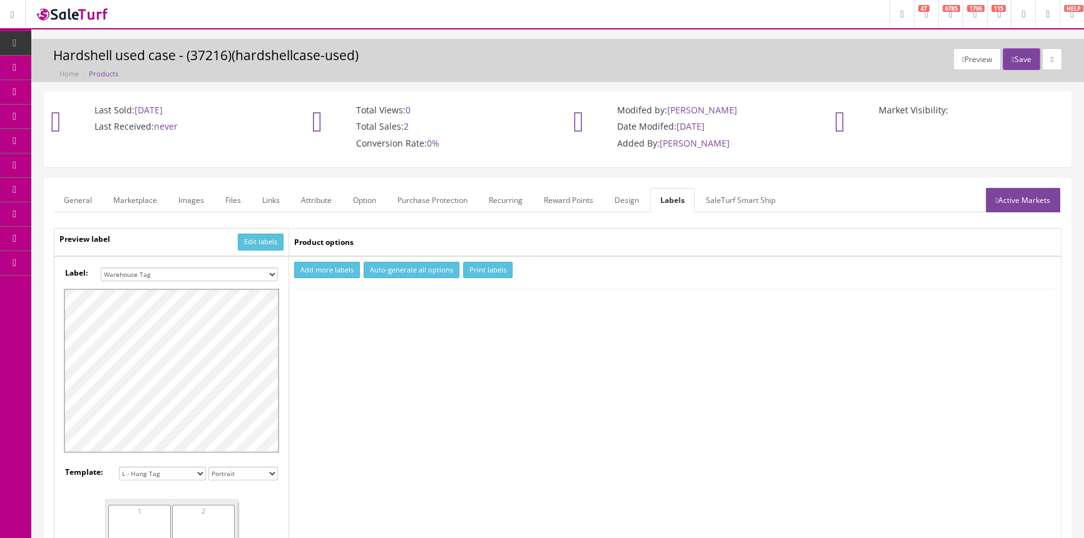
click at [250, 273] on select "Small Label 2 x 1 Label Shoe label 100 barcodes Dymo Label 2 X 1 Sticker Labels…" at bounding box center [189, 274] width 177 height 14
select select "16"
click at [101, 267] on select "Small Label 2 x 1 Label Shoe label 100 barcodes Dymo Label 2 X 1 Sticker Labels…" at bounding box center [189, 274] width 177 height 14
click at [315, 270] on button "Add more labels" at bounding box center [327, 270] width 66 height 17
type input "1"
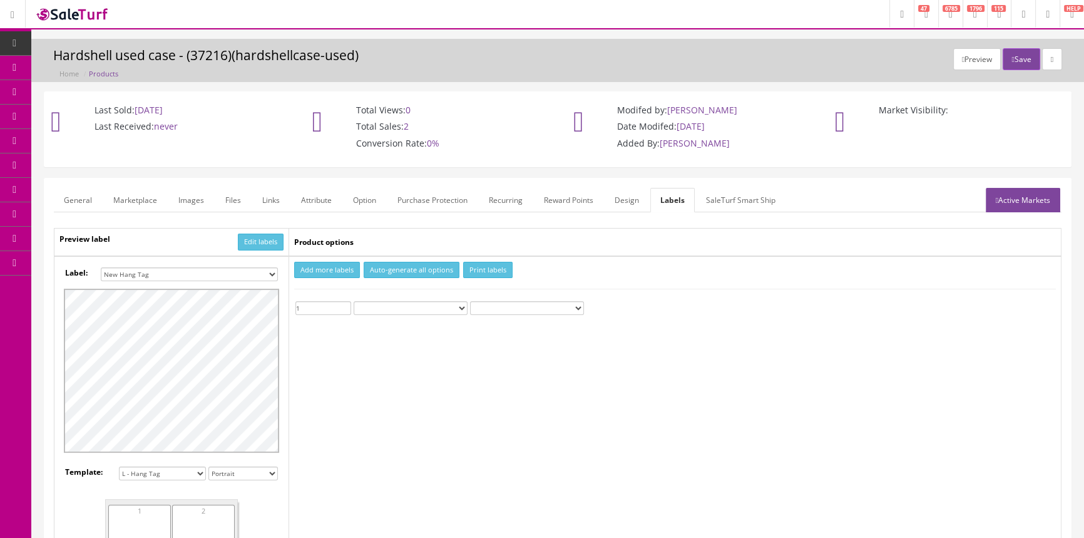
click at [347, 303] on input "1" at bounding box center [323, 308] width 56 height 14
click at [499, 269] on button "Print labels" at bounding box center [487, 270] width 49 height 17
click at [105, 67] on span "Products" at bounding box center [89, 67] width 31 height 11
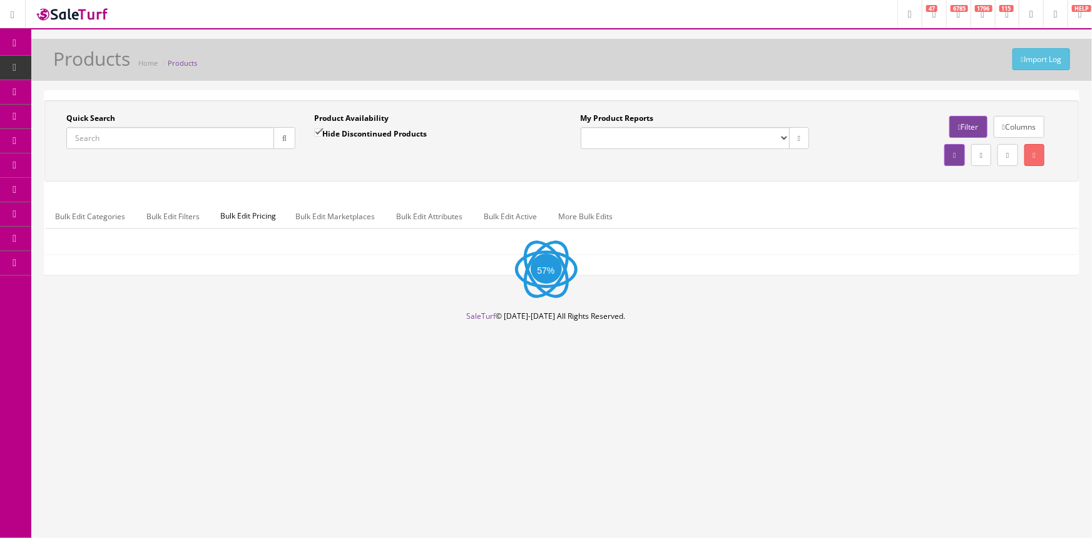
click at [240, 135] on input "Quick Search" at bounding box center [170, 138] width 208 height 22
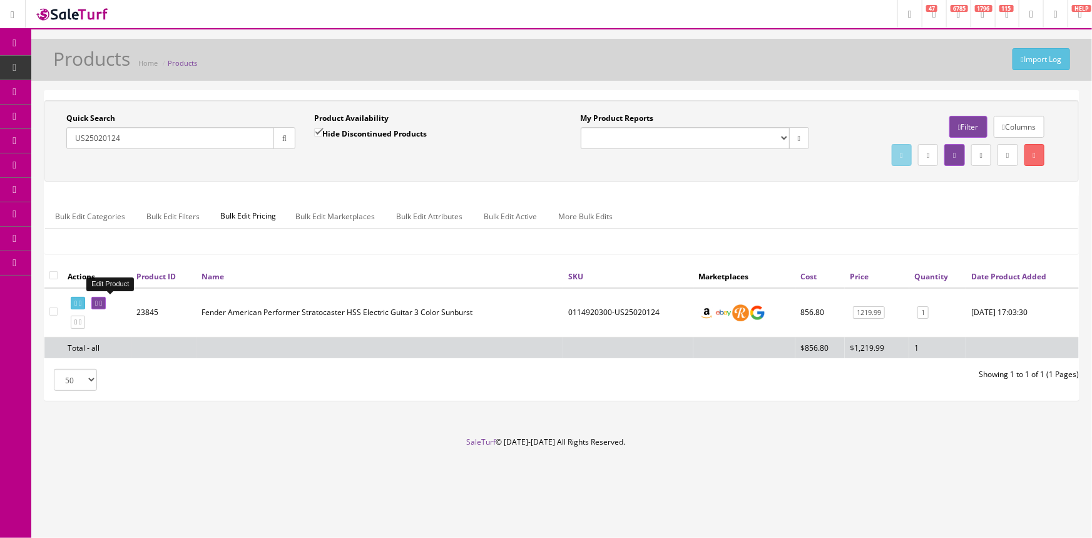
type input "US25020124"
click at [101, 304] on link at bounding box center [98, 303] width 14 height 13
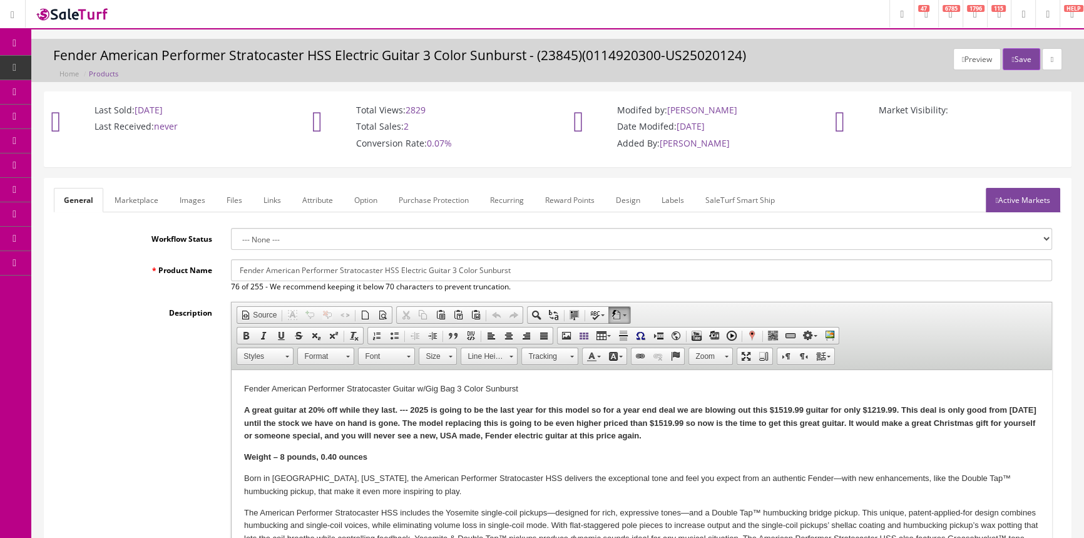
click at [679, 200] on link "Labels" at bounding box center [673, 200] width 43 height 24
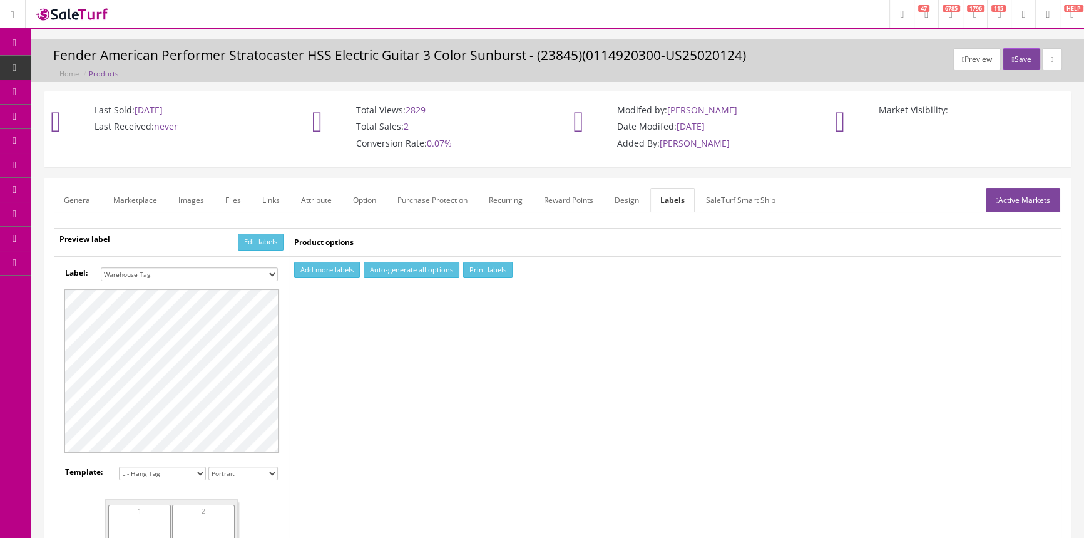
click at [270, 270] on select "Small Label 2 x 1 Label Shoe label 100 barcodes Dymo Label 2 X 1 Sticker Labels…" at bounding box center [189, 274] width 177 height 14
select select "16"
click at [101, 267] on select "Small Label 2 x 1 Label Shoe label 100 barcodes Dymo Label 2 X 1 Sticker Labels…" at bounding box center [189, 274] width 177 height 14
click at [325, 267] on button "Add more labels" at bounding box center [327, 270] width 66 height 17
type input "1"
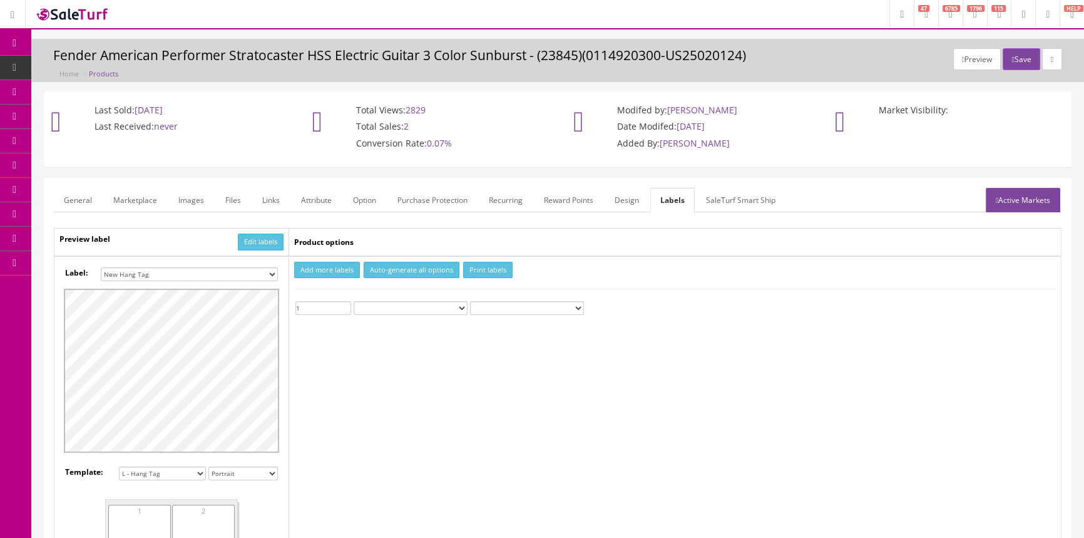
click at [346, 302] on input "1" at bounding box center [323, 308] width 56 height 14
click at [468, 264] on button "Print labels" at bounding box center [487, 270] width 49 height 17
click at [66, 69] on link "Products" at bounding box center [96, 68] width 131 height 24
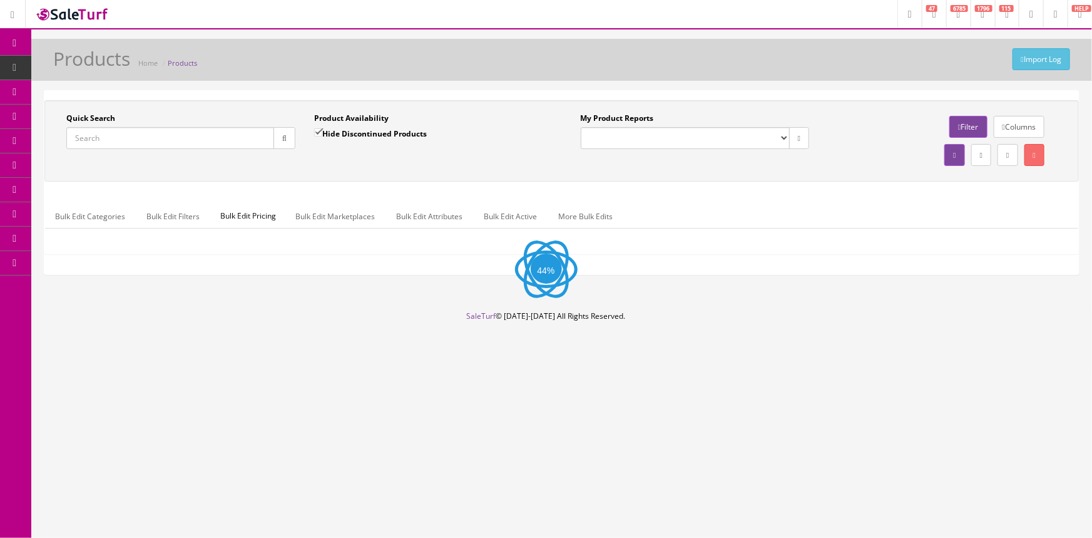
click at [191, 140] on input "Quick Search" at bounding box center [170, 138] width 208 height 22
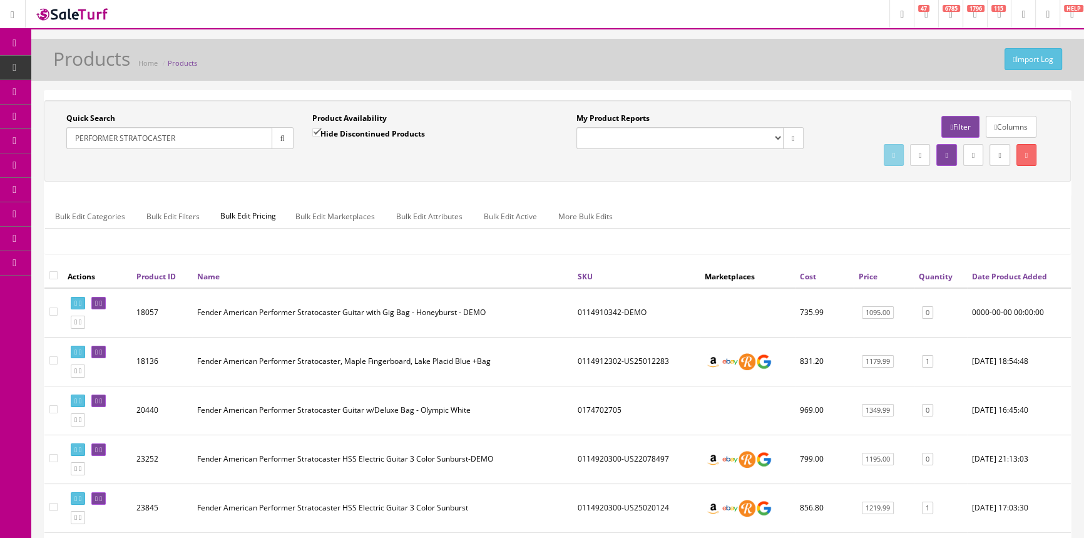
click at [461, 184] on div "Quick Search PERFORMER STRATOCASTER Date From Product Availability Hide Discont…" at bounding box center [557, 182] width 1027 height 165
click at [162, 138] on input "PERFORMER STRATOCASTER" at bounding box center [169, 138] width 206 height 22
click at [162, 137] on input "PERFORMER STRATOCASTER" at bounding box center [169, 138] width 206 height 22
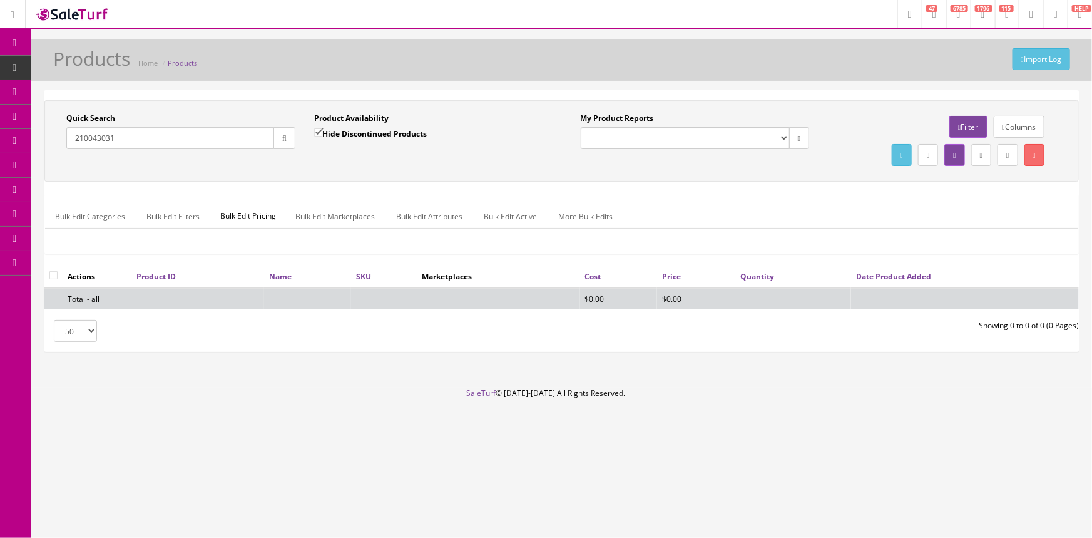
type input "210043031"
drag, startPoint x: 340, startPoint y: 139, endPoint x: 346, endPoint y: 151, distance: 13.2
click at [340, 138] on label "Hide Discontinued Products" at bounding box center [370, 133] width 113 height 13
click at [322, 136] on input "Hide Discontinued Products" at bounding box center [318, 132] width 8 height 8
checkbox input "false"
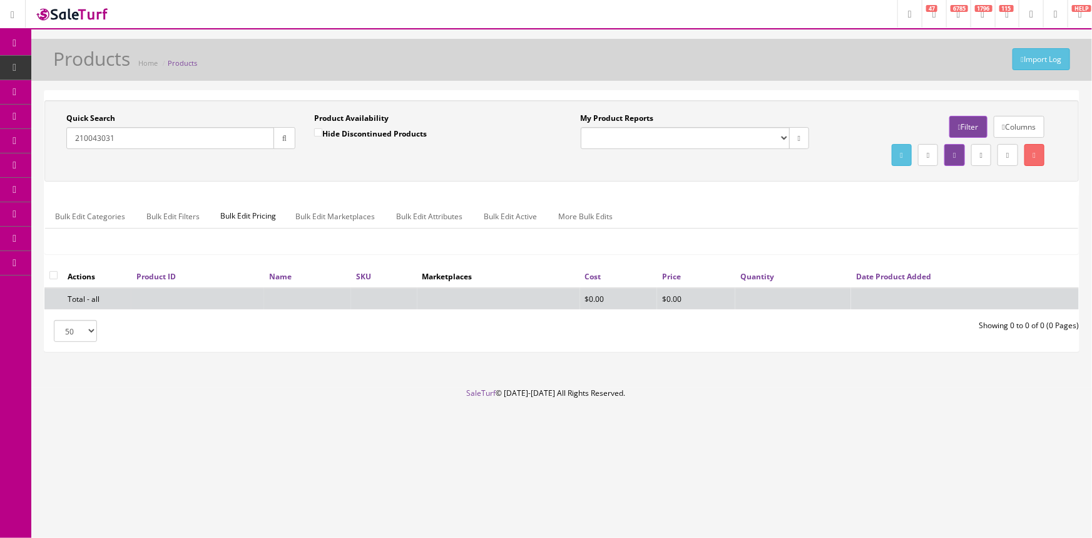
click at [346, 155] on div "Product Availability Hide Discontinued Products Date To" at bounding box center [429, 136] width 248 height 46
click at [197, 139] on input "210043031" at bounding box center [170, 138] width 208 height 22
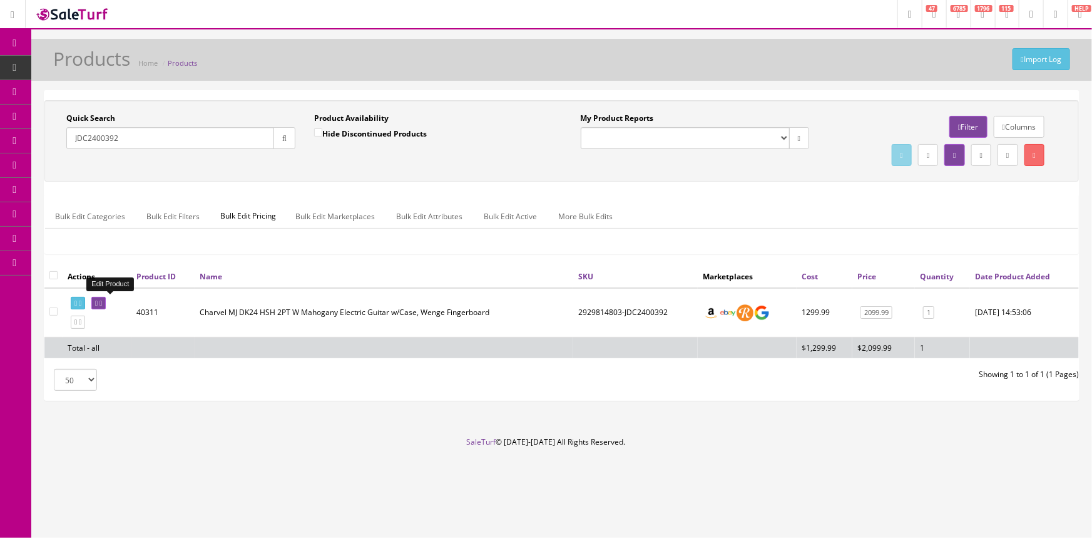
type input "JDC2400392"
click at [98, 302] on icon at bounding box center [96, 303] width 3 height 7
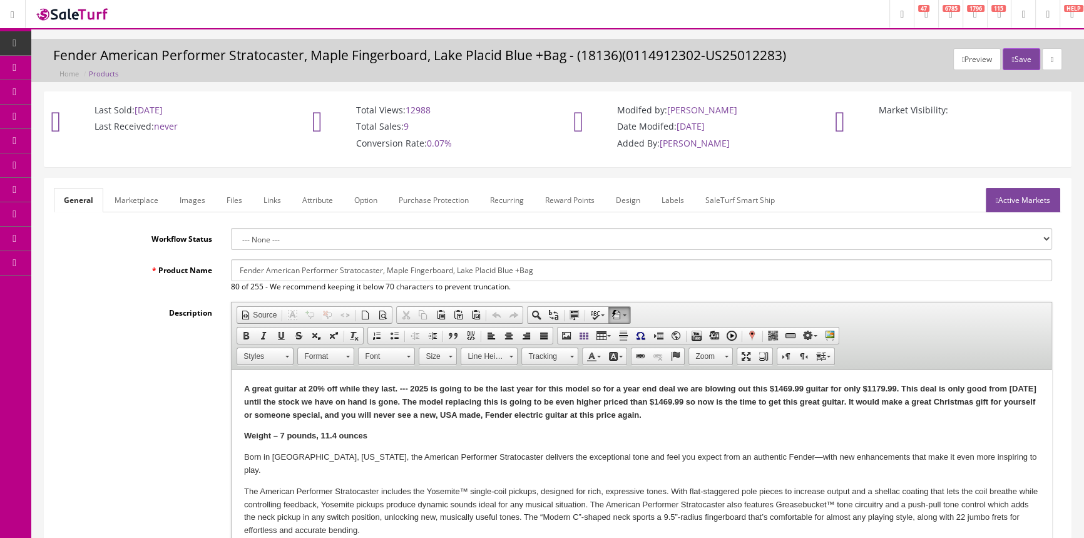
click at [175, 194] on link "Images" at bounding box center [193, 200] width 46 height 24
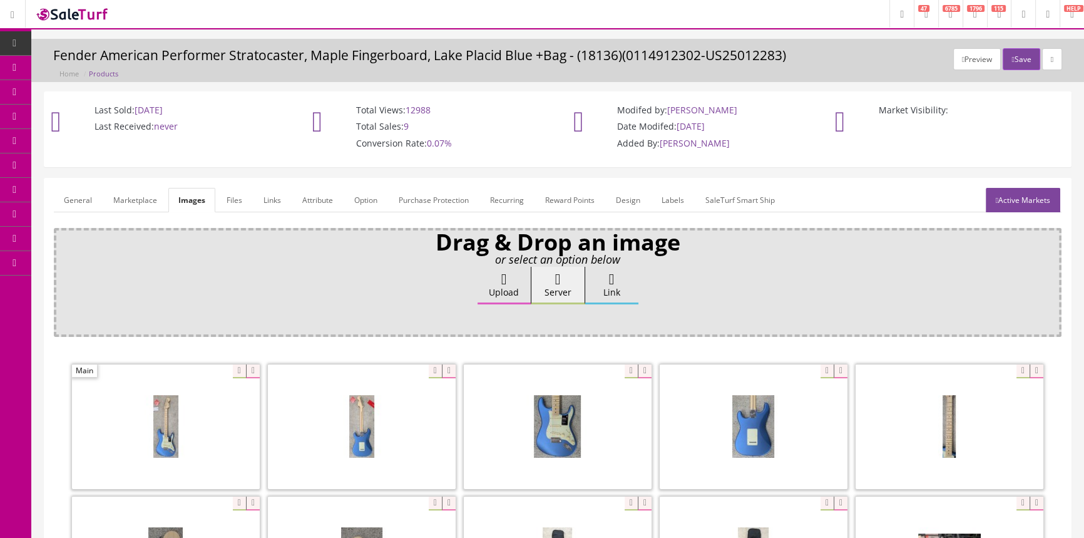
click at [84, 195] on link "General" at bounding box center [78, 200] width 48 height 24
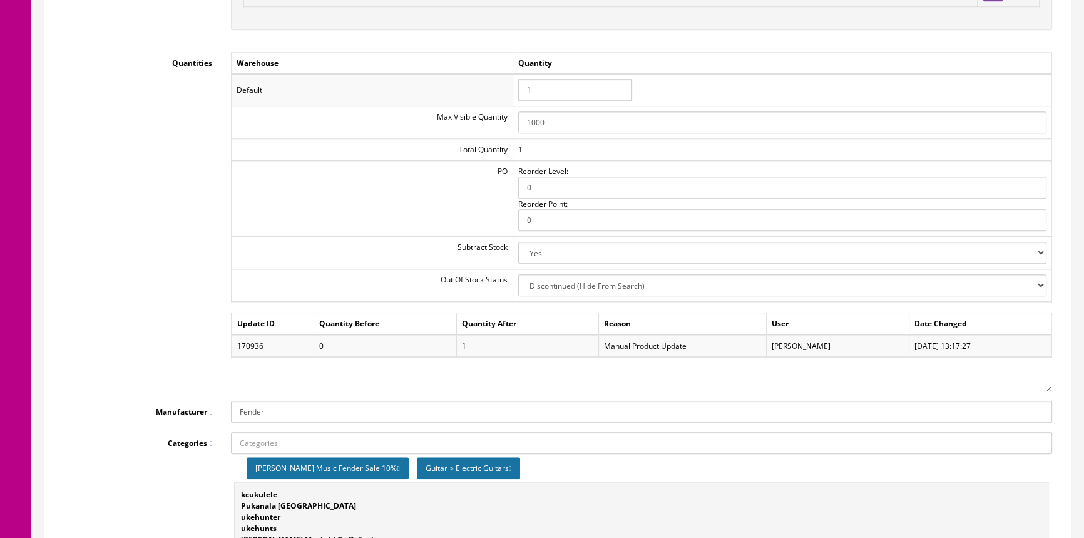
scroll to position [1422, 0]
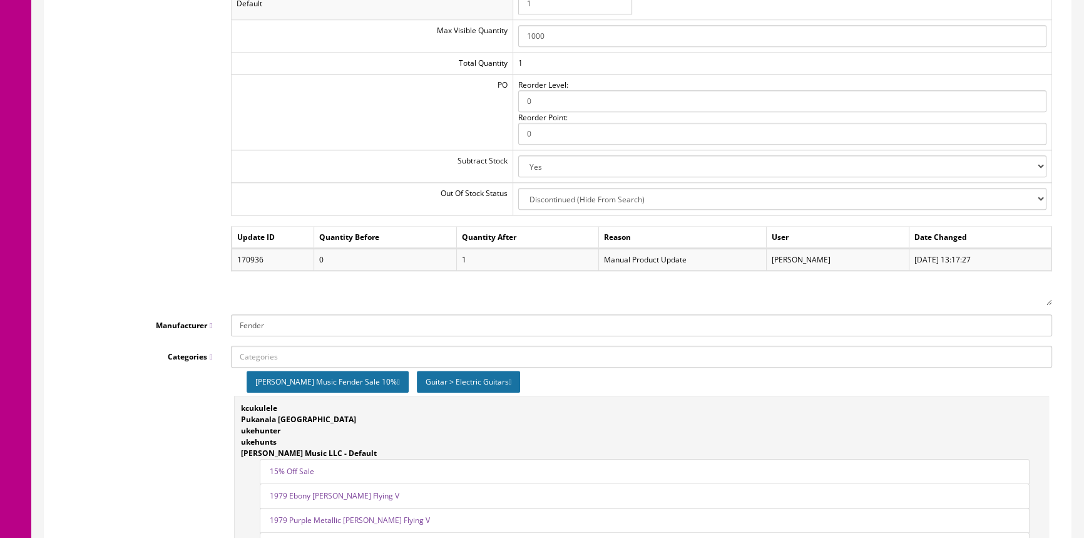
click at [91, 174] on div "Quantities Warehouse Quantity Default 1 Max Visible Quantity 1000 Total Quantit…" at bounding box center [558, 135] width 1008 height 339
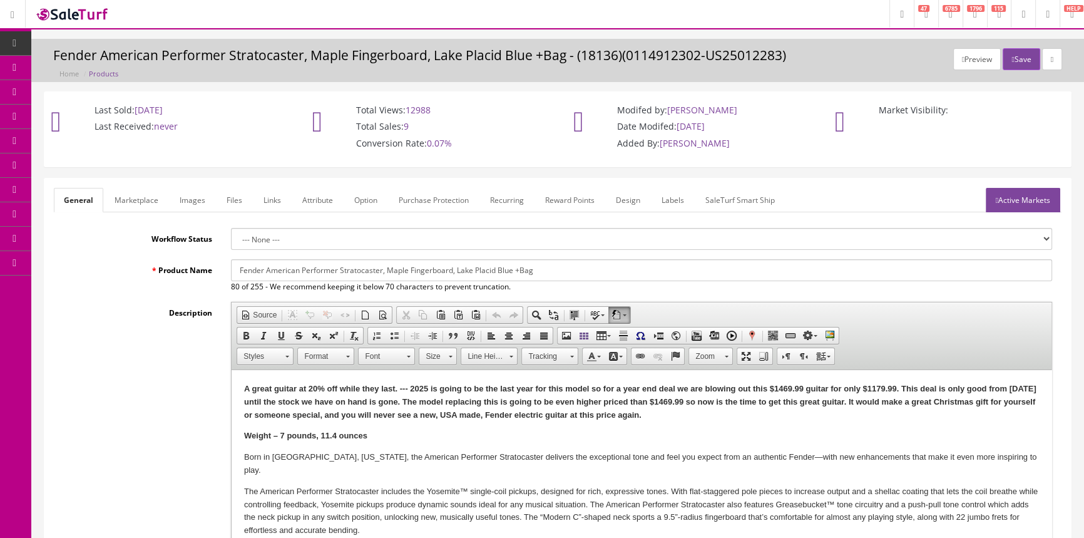
scroll to position [0, 0]
drag, startPoint x: 627, startPoint y: 57, endPoint x: 780, endPoint y: 53, distance: 153.4
click at [780, 53] on h3 "Fender American Performer Stratocaster, Maple Fingerboard, Lake Placid Blue +Ba…" at bounding box center [557, 55] width 1009 height 14
copy h3 "0114912302-US25012283"
drag, startPoint x: 113, startPoint y: 377, endPoint x: 110, endPoint y: 362, distance: 15.3
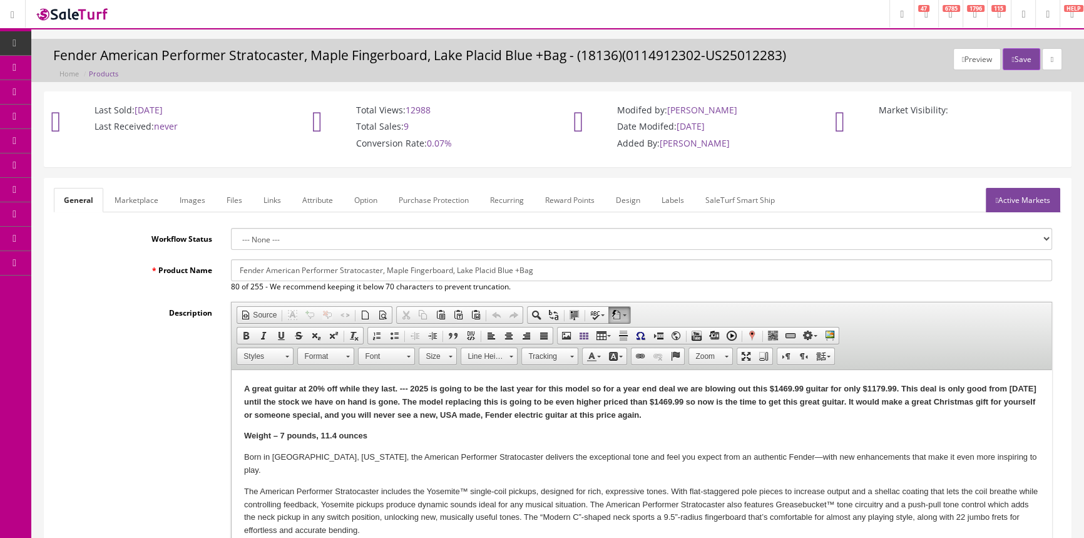
click at [113, 371] on div "Description Rich Text Editor, input-description1 Editor toolbars Document Sourc…" at bounding box center [558, 470] width 1008 height 336
click at [185, 198] on link "Images" at bounding box center [193, 200] width 46 height 24
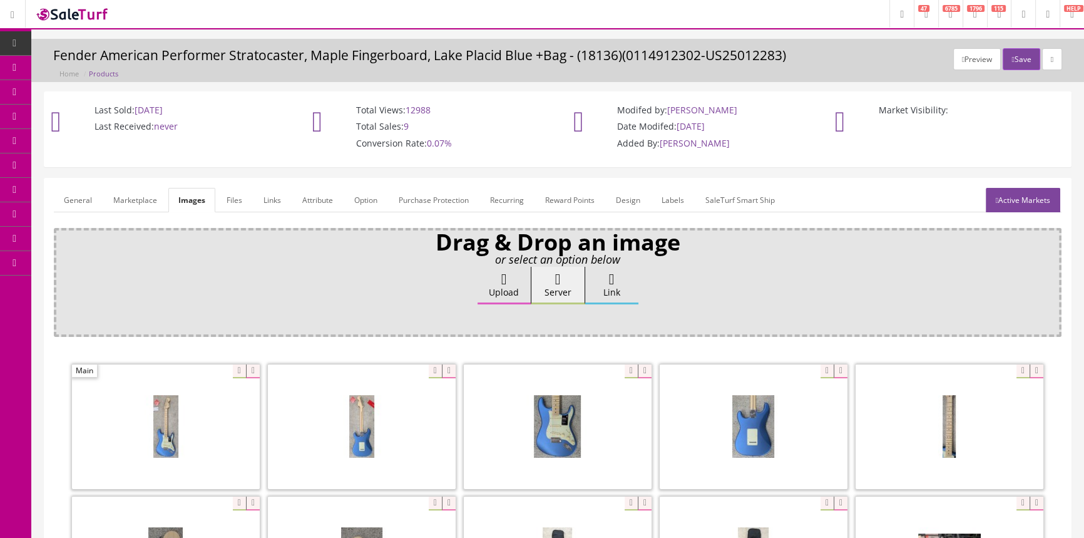
click at [682, 198] on link "Labels" at bounding box center [673, 200] width 43 height 24
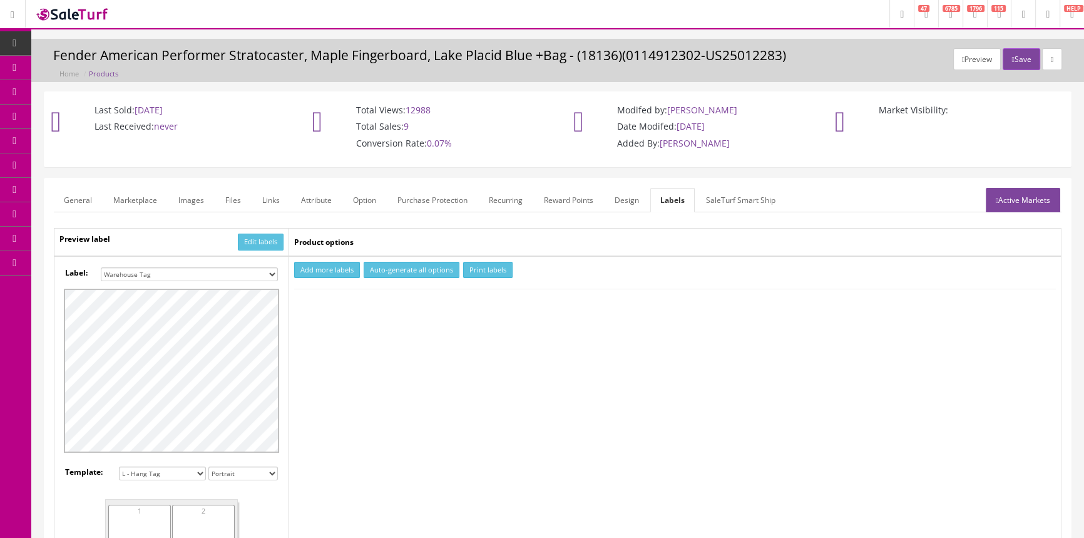
click at [259, 271] on select "Small Label 2 x 1 Label Shoe label 100 barcodes Dymo Label 2 X 1 Sticker Labels…" at bounding box center [189, 274] width 177 height 14
select select "16"
click at [101, 267] on select "Small Label 2 x 1 Label Shoe label 100 barcodes Dymo Label 2 X 1 Sticker Labels…" at bounding box center [189, 274] width 177 height 14
click at [320, 272] on button "Add more labels" at bounding box center [327, 270] width 66 height 17
click at [314, 308] on input "number" at bounding box center [323, 308] width 56 height 14
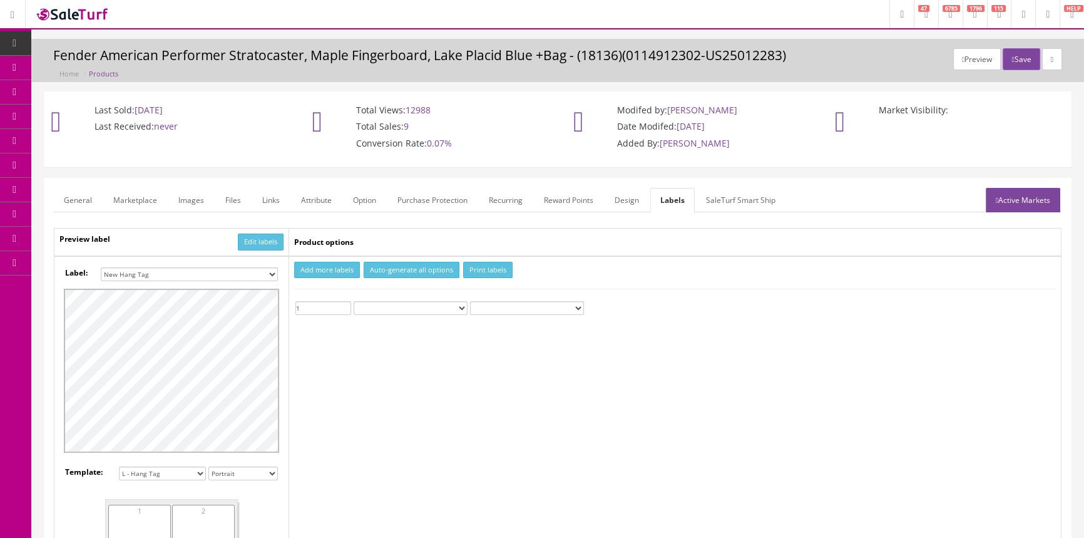
type input "1"
click at [490, 277] on button "Print labels" at bounding box center [487, 270] width 49 height 17
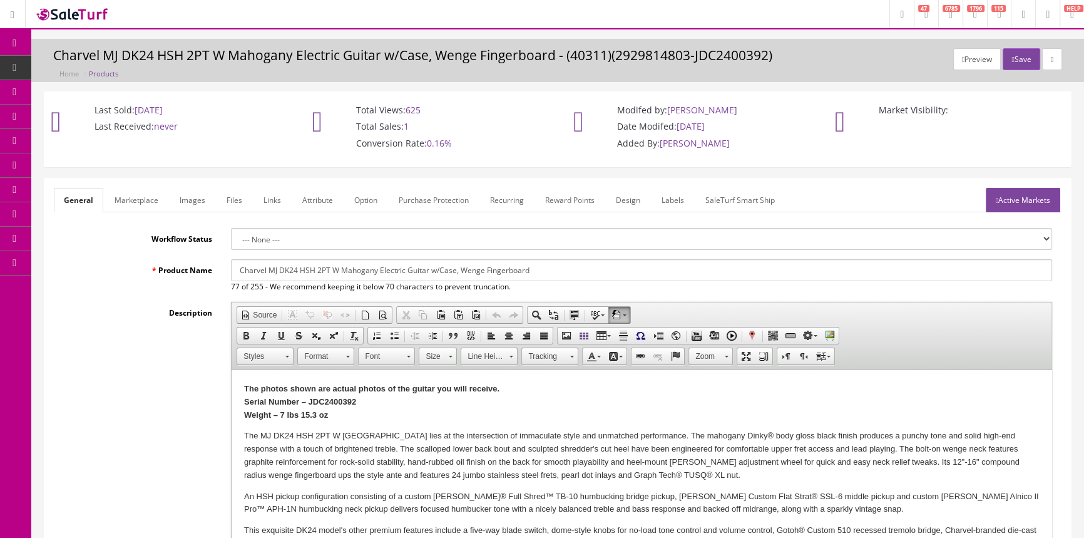
click at [99, 68] on span "Products" at bounding box center [96, 67] width 31 height 11
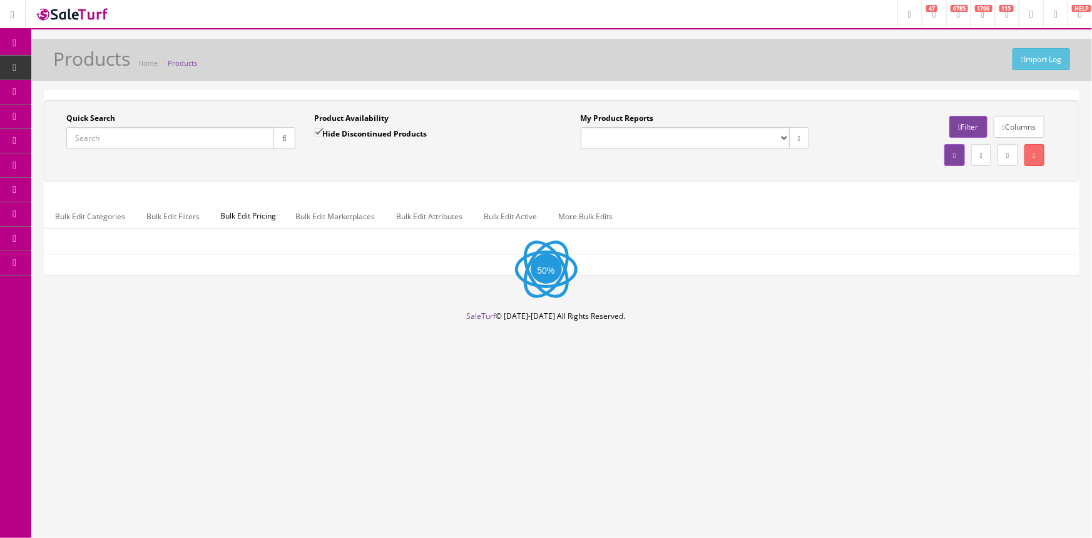
click at [106, 135] on input "Quick Search" at bounding box center [170, 138] width 208 height 22
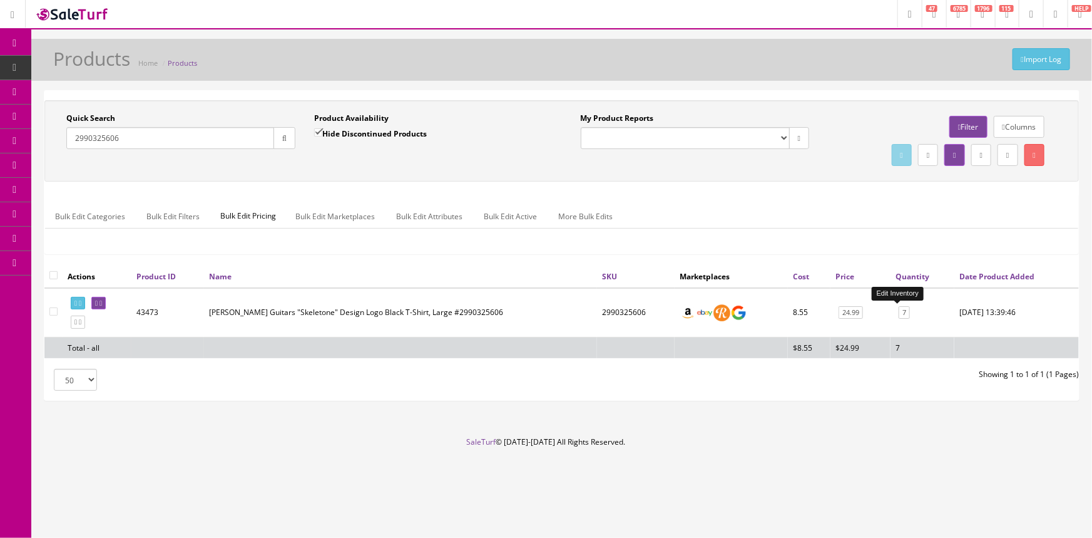
type input "2990325606"
click at [899, 312] on link "7" at bounding box center [904, 312] width 11 height 13
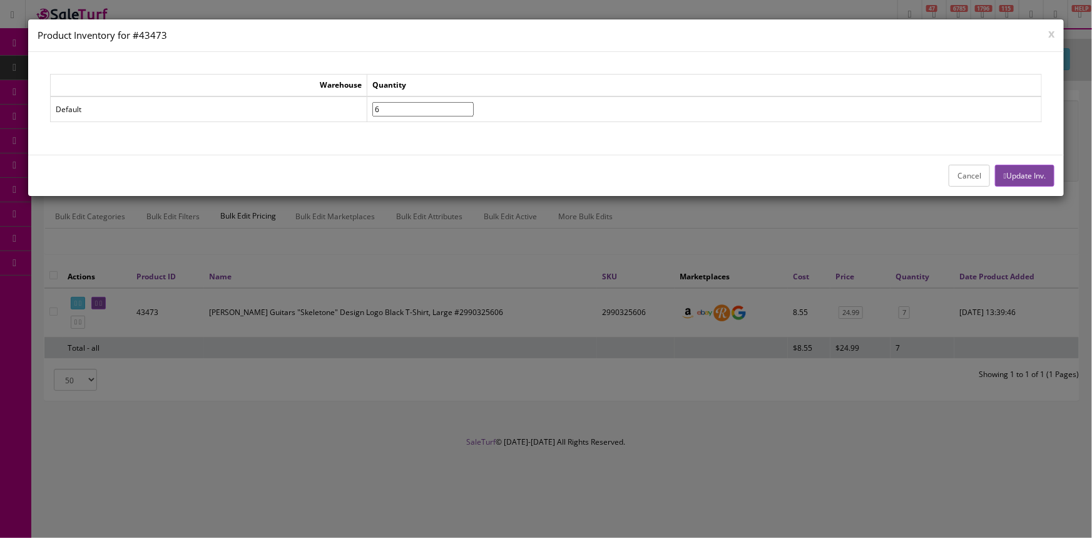
type input"] "6"
click at [474, 111] on input"] "6" at bounding box center [422, 109] width 101 height 14
click at [1046, 178] on button "Update Inv." at bounding box center [1024, 176] width 59 height 22
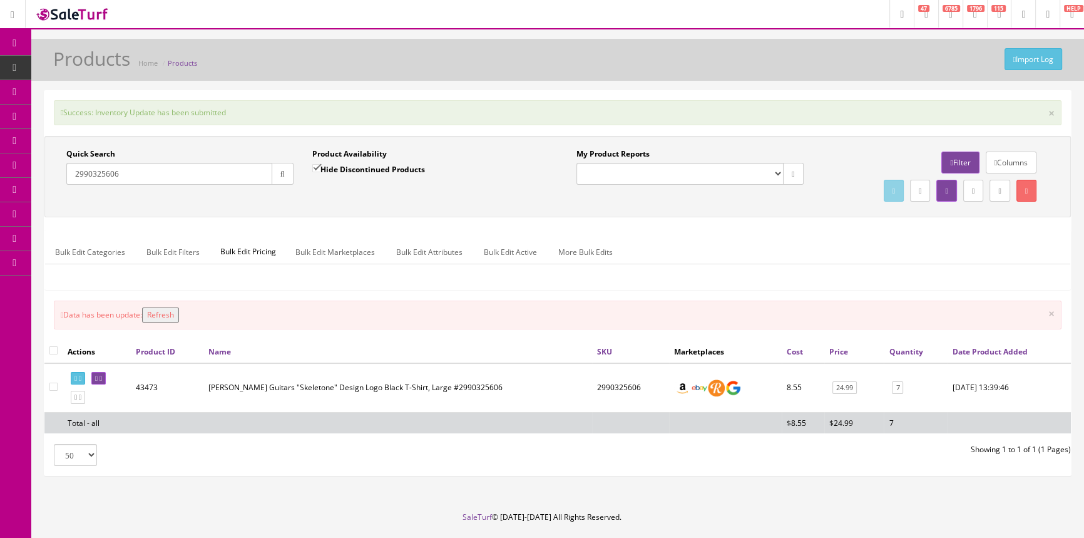
click at [167, 317] on button "Refresh" at bounding box center [160, 314] width 37 height 15
